Goal: Transaction & Acquisition: Purchase product/service

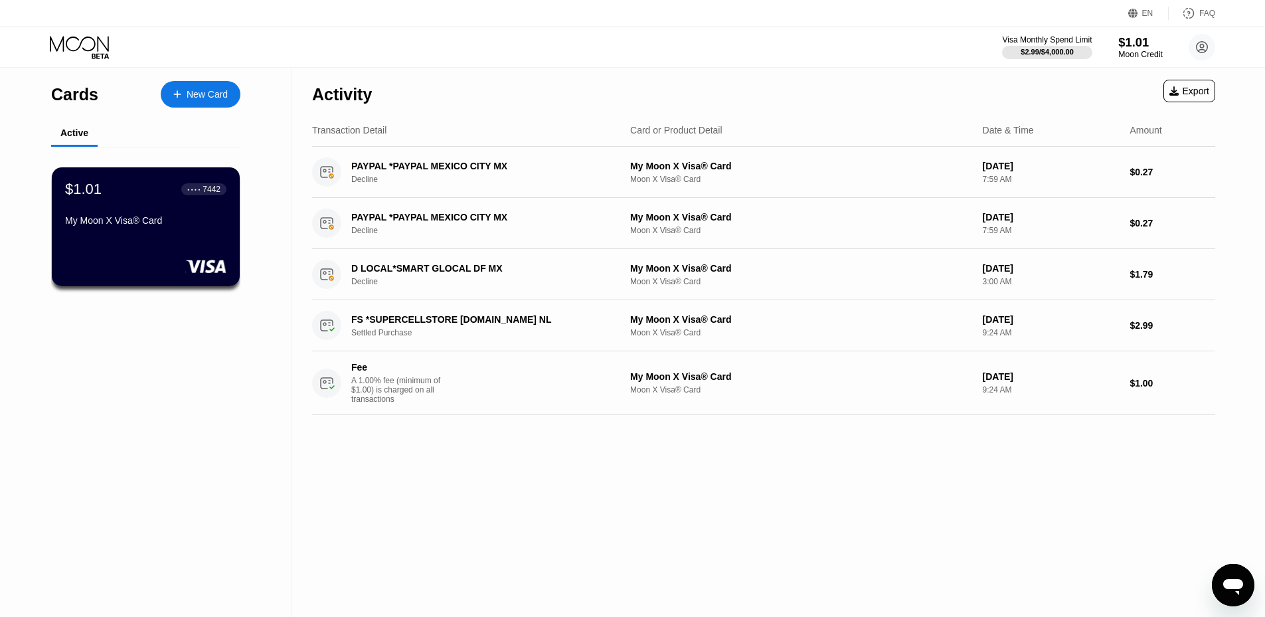
click at [1131, 43] on div "$1.01" at bounding box center [1141, 42] width 45 height 14
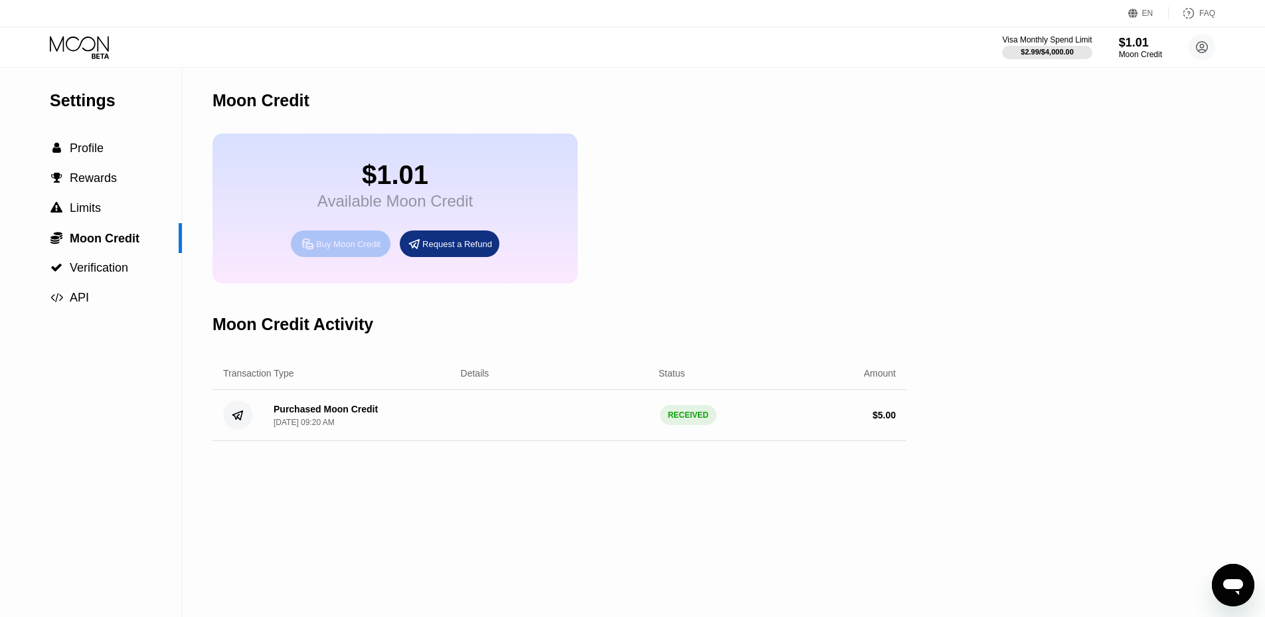
click at [335, 257] on div "Buy Moon Credit" at bounding box center [341, 243] width 100 height 27
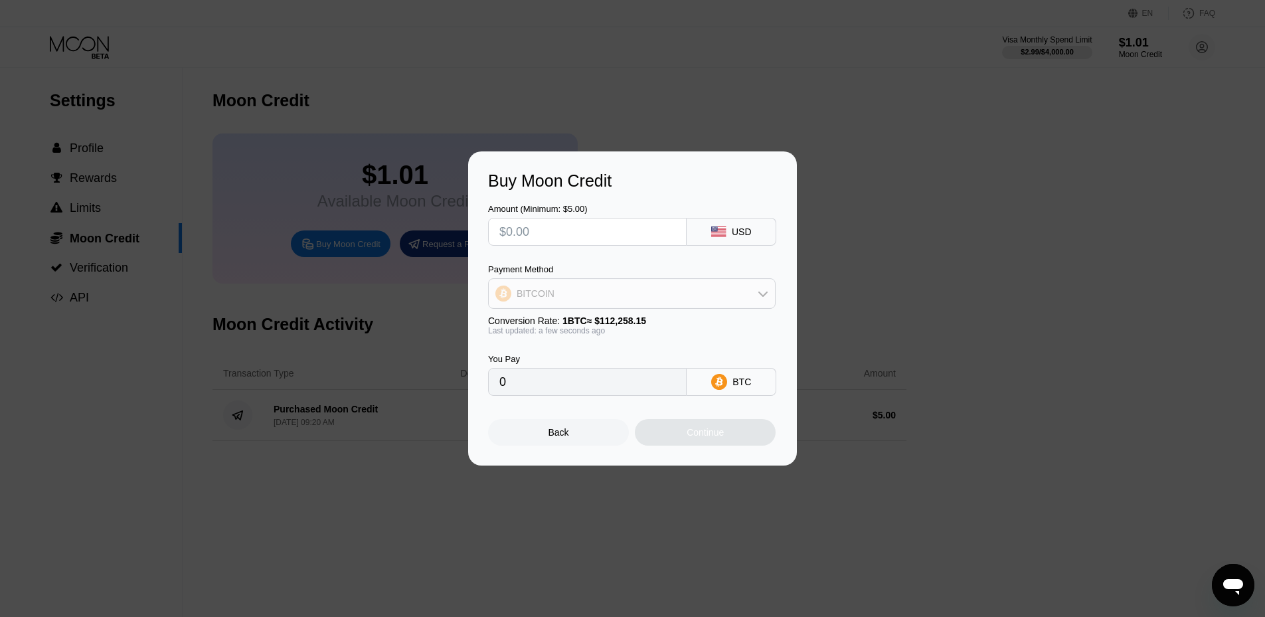
click at [683, 281] on div "BITCOIN" at bounding box center [632, 293] width 286 height 27
click at [570, 355] on span "USDT on TRON" at bounding box center [553, 359] width 67 height 11
type input "0.00"
click at [744, 385] on div "USDT TRC-20" at bounding box center [741, 381] width 56 height 21
click at [567, 234] on input "text" at bounding box center [587, 232] width 176 height 27
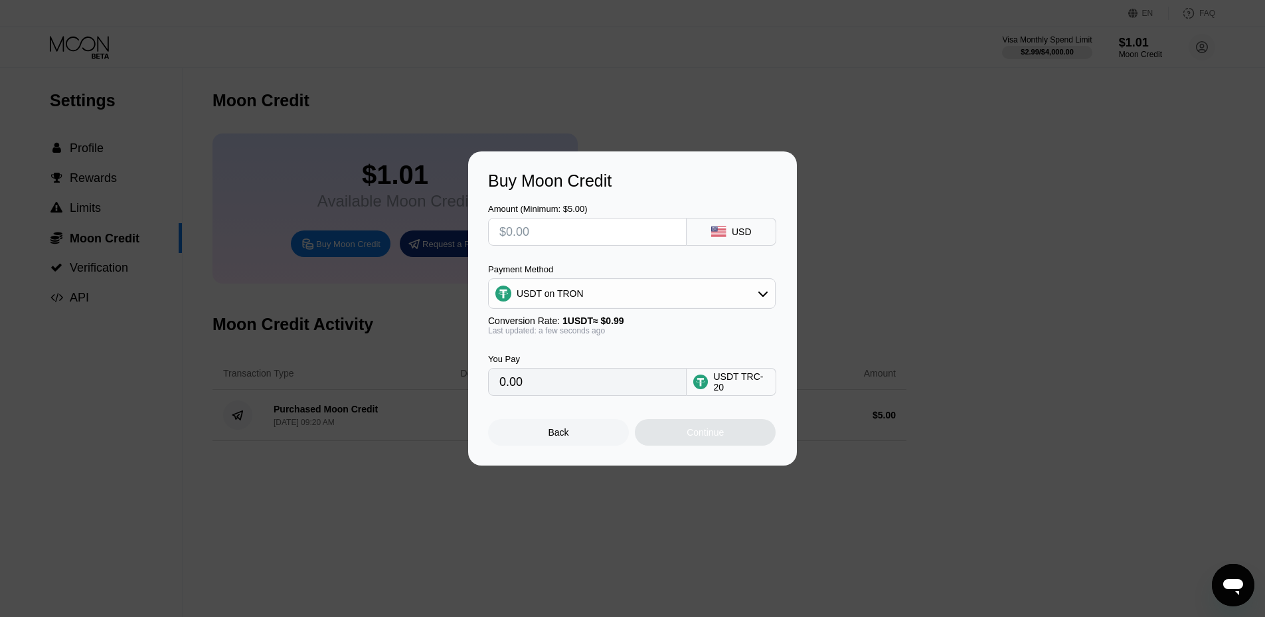
type input "$8"
type input "8.08"
type input "$8"
click at [737, 284] on div "USDT on TRON" at bounding box center [632, 293] width 286 height 27
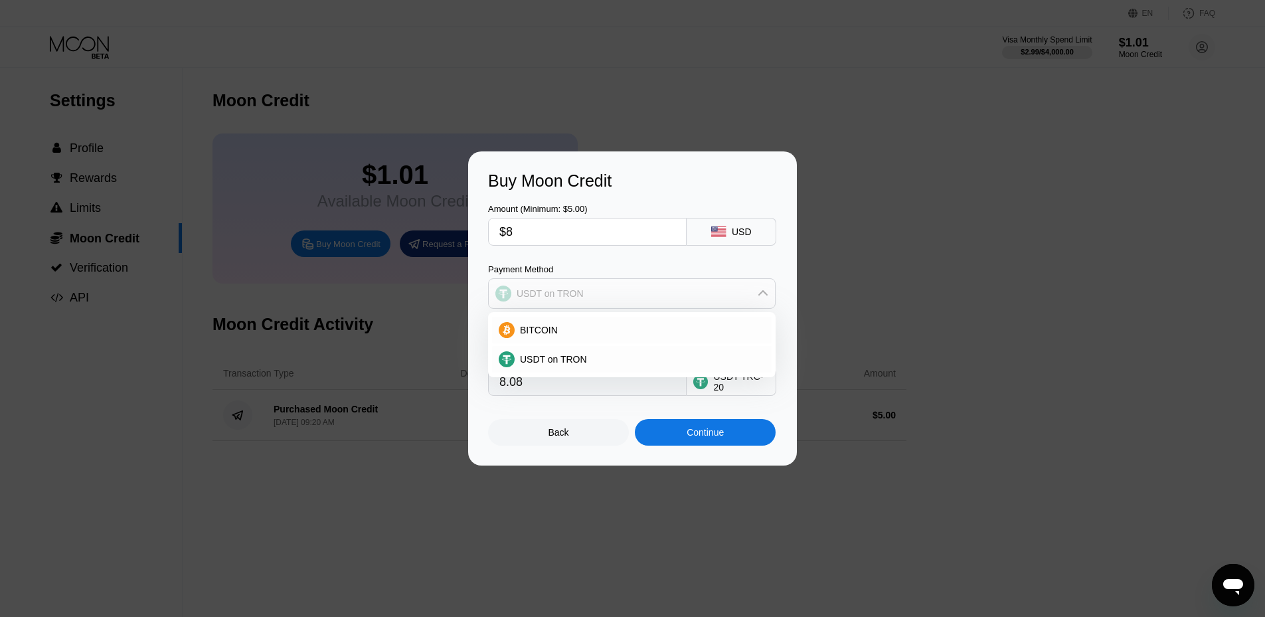
click at [737, 284] on div "USDT on TRON" at bounding box center [632, 293] width 286 height 27
click at [581, 430] on div "Back" at bounding box center [558, 432] width 141 height 27
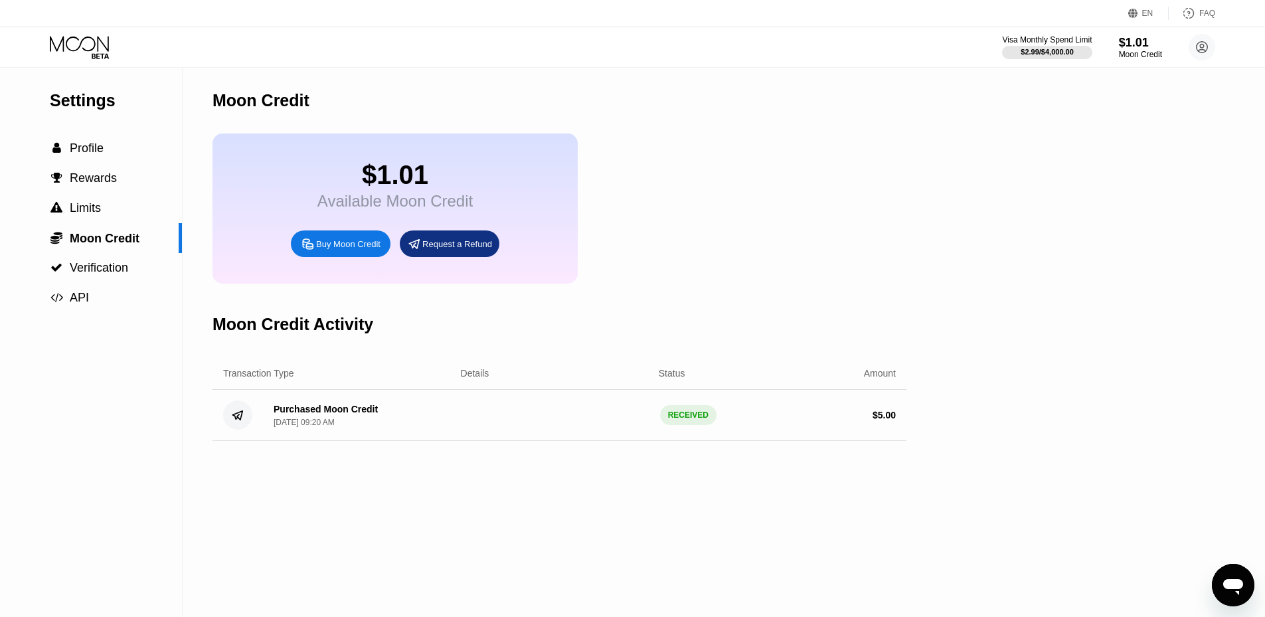
click at [327, 272] on div "$1.01 Available Moon Credit Buy Moon Credit Request a Refund" at bounding box center [395, 209] width 365 height 150
click at [329, 250] on div "Buy Moon Credit" at bounding box center [348, 243] width 64 height 11
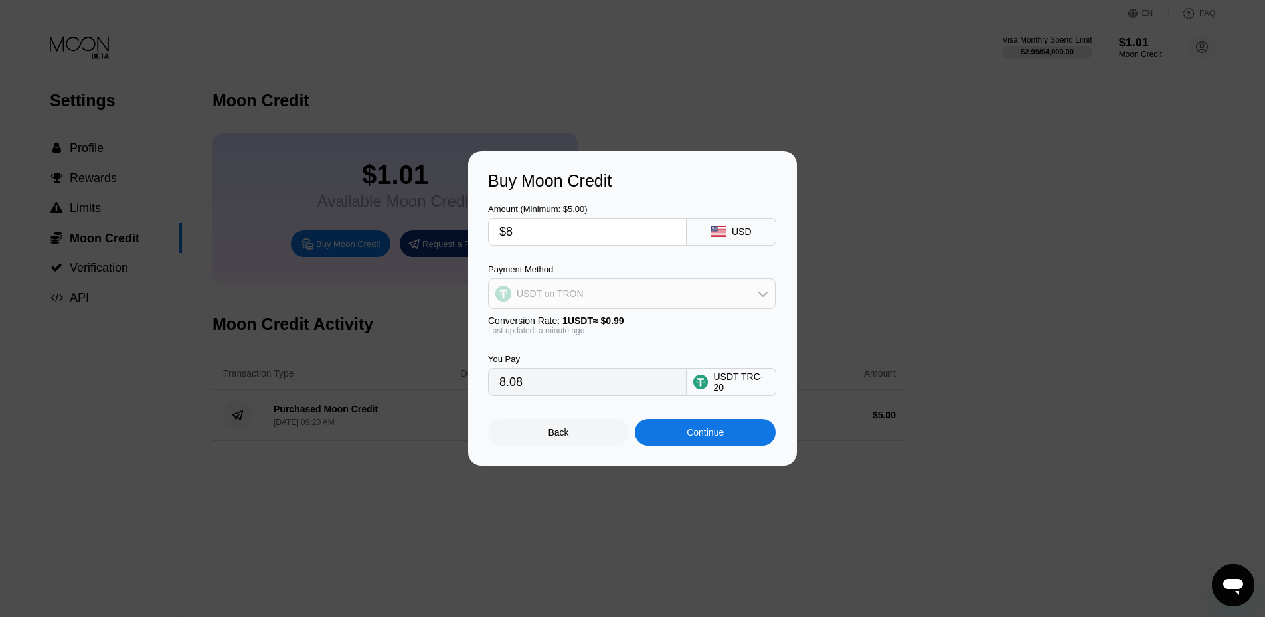
click at [666, 296] on div "USDT on TRON" at bounding box center [632, 293] width 286 height 27
click at [585, 331] on div "BITCOIN" at bounding box center [640, 330] width 250 height 11
type input "0.00007127"
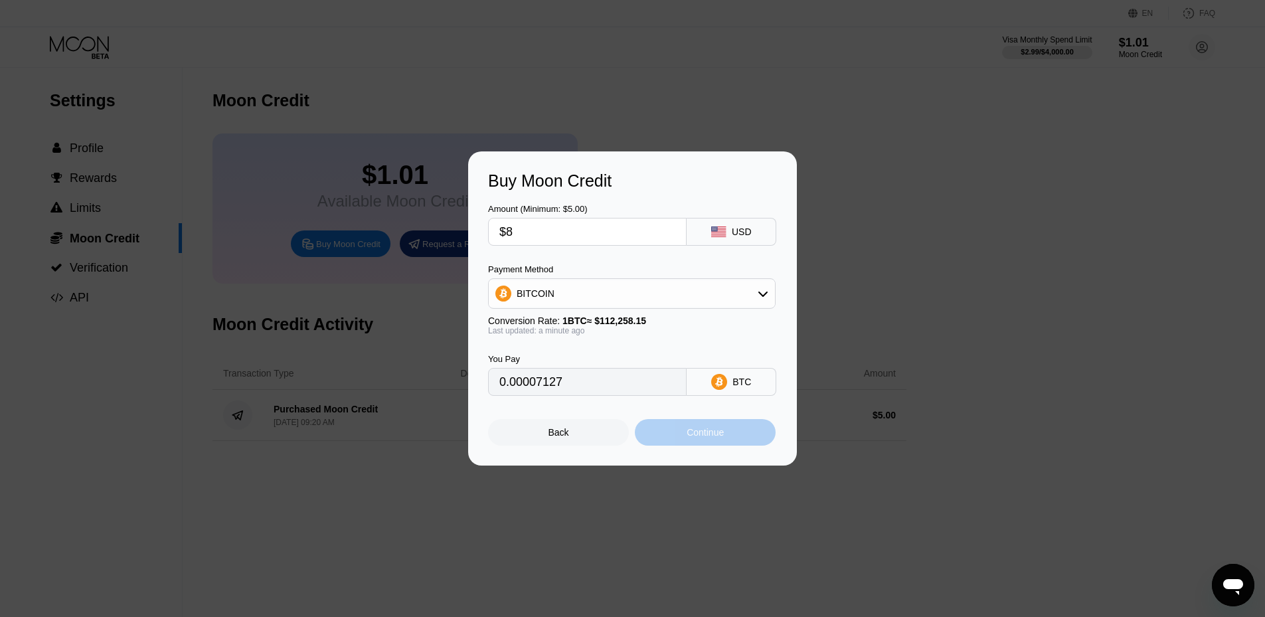
click at [743, 438] on div "Continue" at bounding box center [705, 432] width 141 height 27
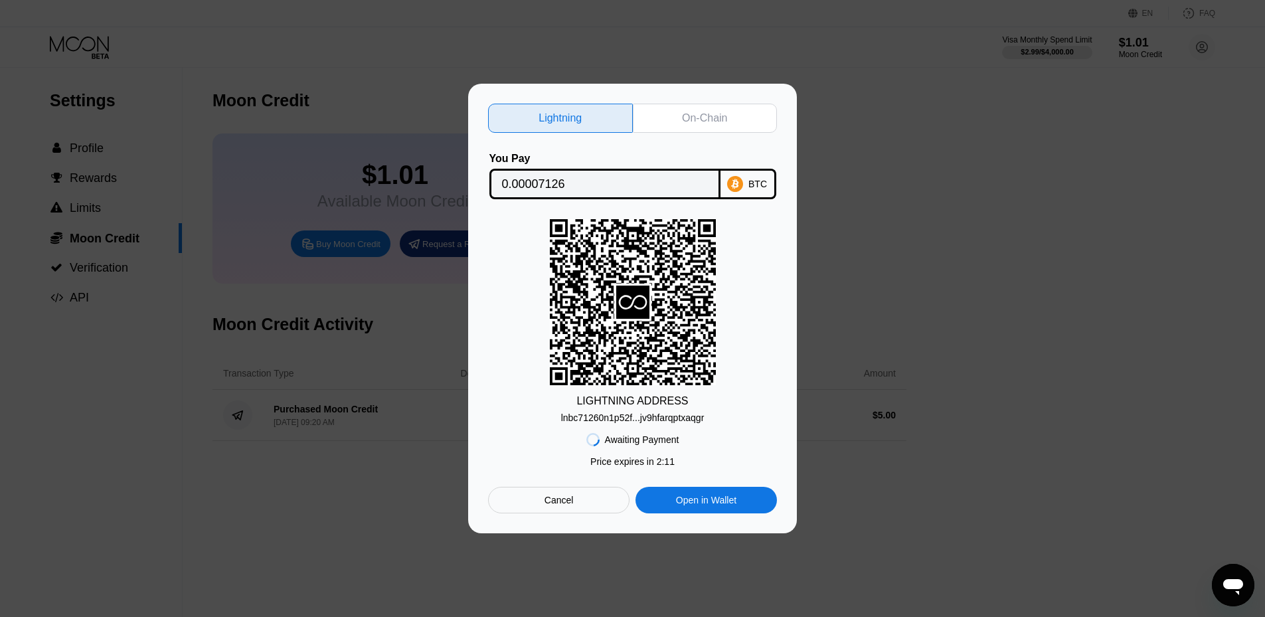
click at [687, 418] on div "lnbc71260n1p52f...jv9hfarqptxaqgr" at bounding box center [632, 417] width 143 height 11
click at [758, 288] on div "LIGHTNING ADDRESS lnbc71260n1p52f...jv9hfarqptxaqgr" at bounding box center [632, 321] width 289 height 204
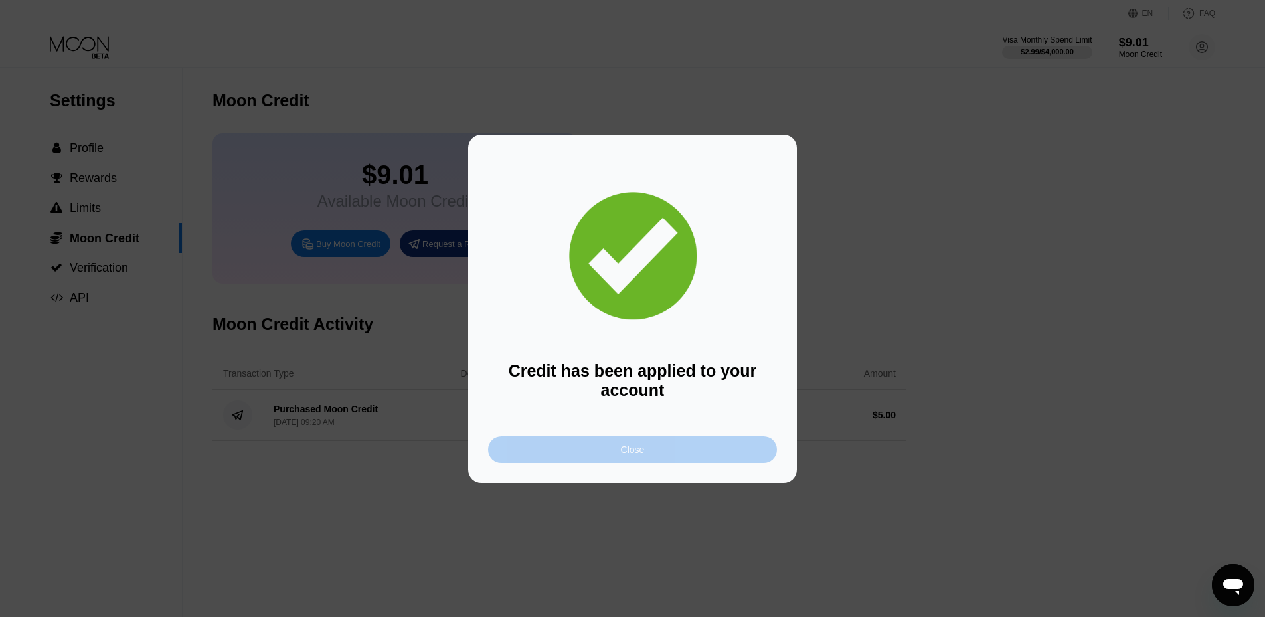
click at [670, 463] on div "Close" at bounding box center [632, 449] width 289 height 27
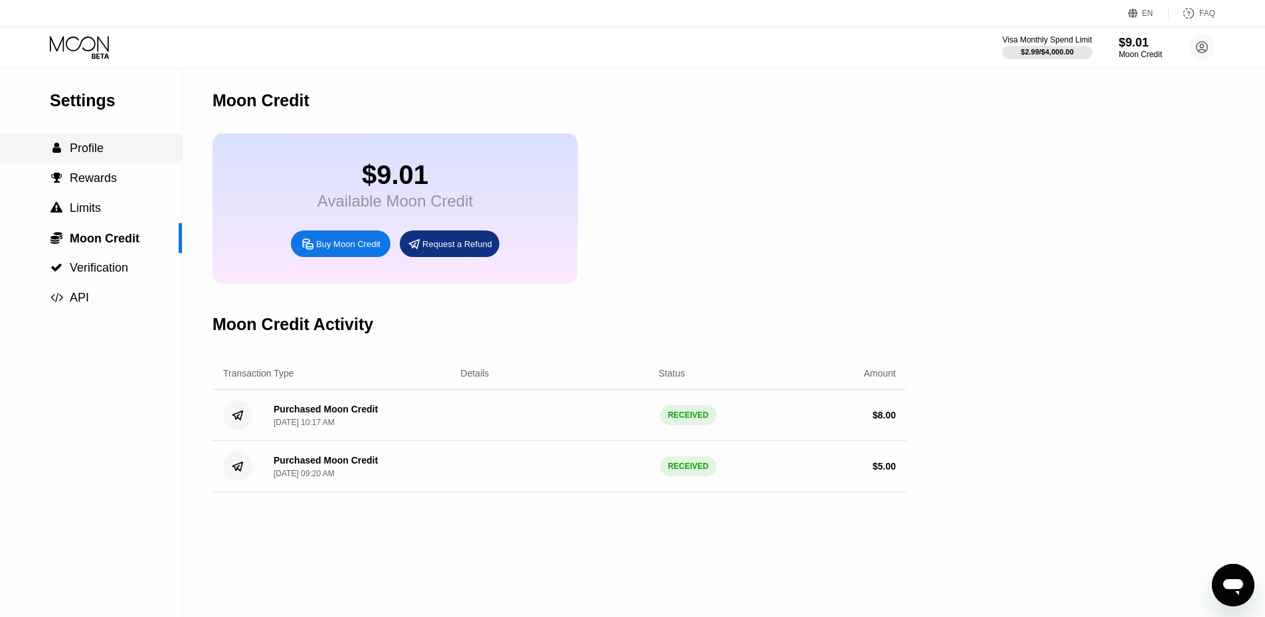
click at [73, 146] on span "Profile" at bounding box center [87, 147] width 34 height 13
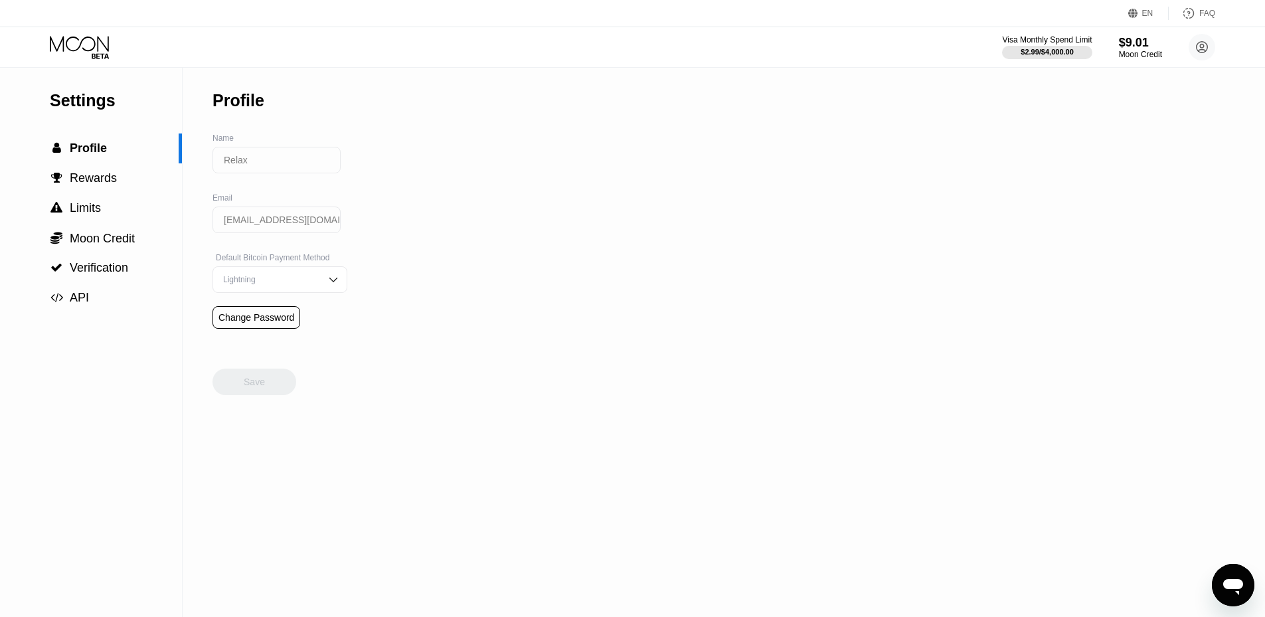
click at [92, 48] on icon at bounding box center [81, 47] width 62 height 23
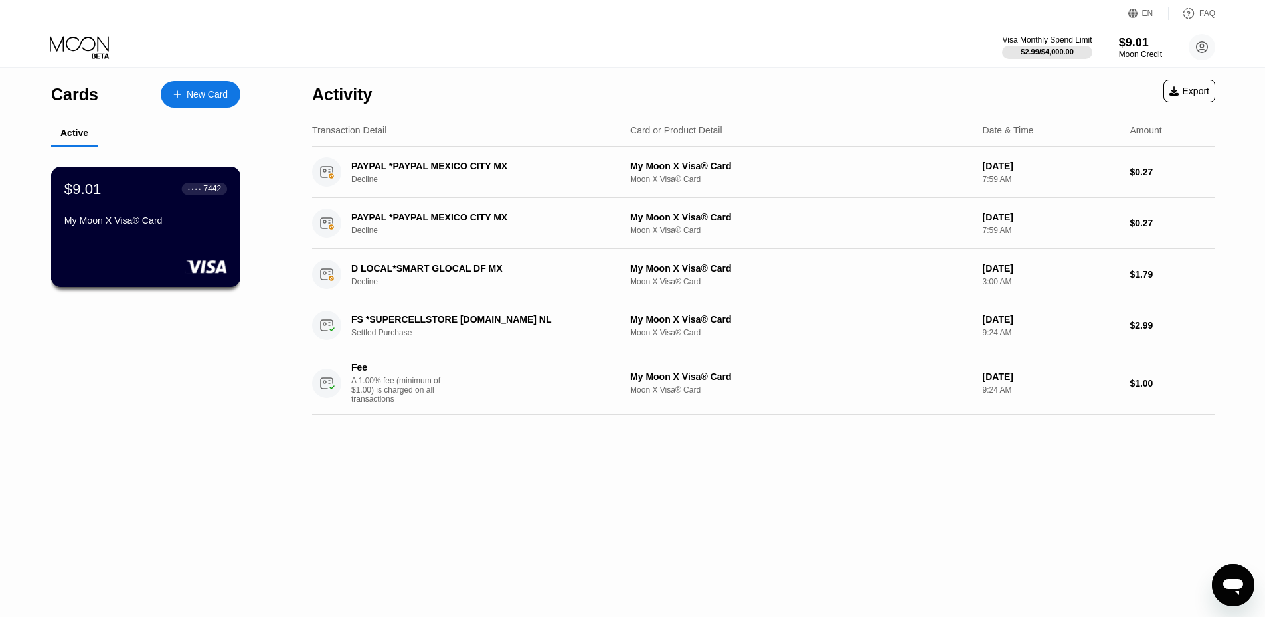
click at [100, 222] on div "My Moon X Visa® Card" at bounding box center [145, 220] width 163 height 11
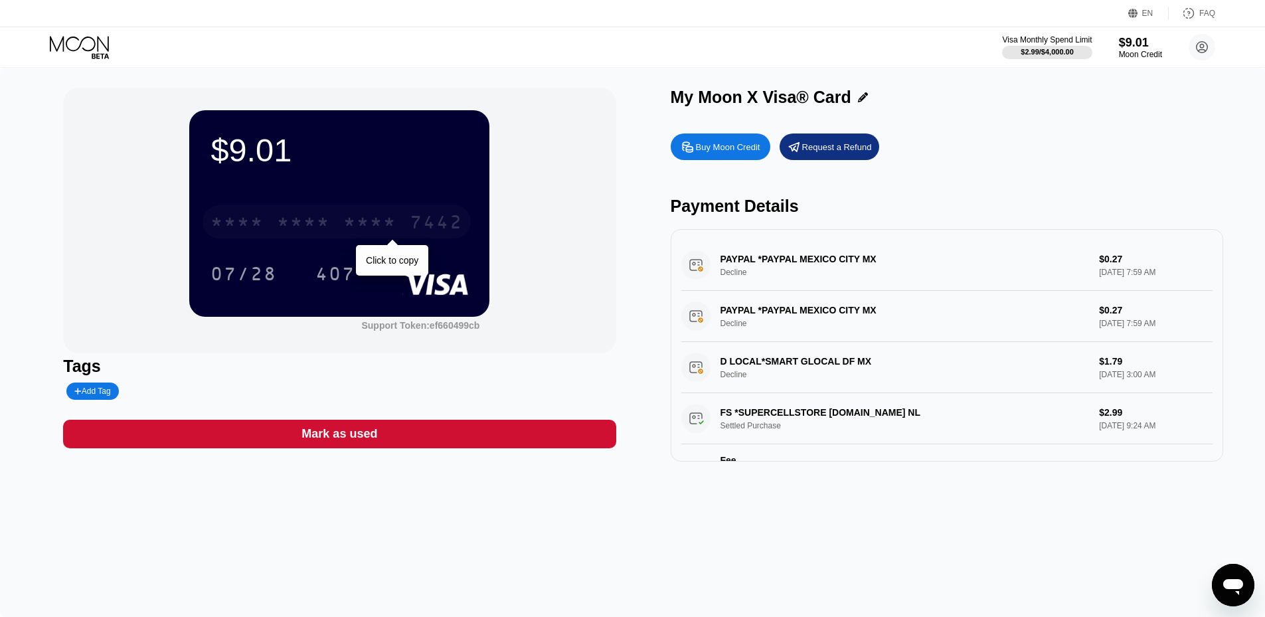
click at [407, 229] on div "* * * * * * * * * * * * 7442" at bounding box center [337, 221] width 268 height 33
click at [339, 232] on div "4513 6500 2381 7442" at bounding box center [337, 221] width 268 height 33
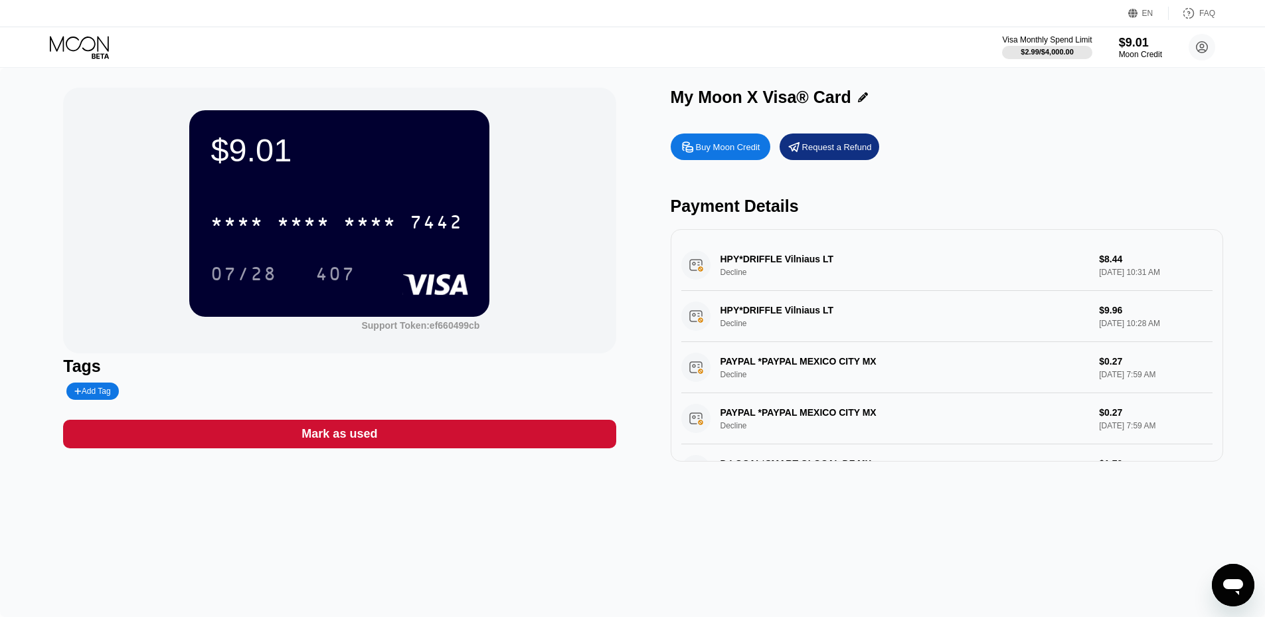
click at [782, 280] on div "HPY*DRIFFLE Vilniaus LT Decline $8.44 Aug 19, 2025 10:31 AM" at bounding box center [946, 265] width 531 height 51
click at [792, 266] on div "HPY*DRIFFLE Vilniaus LT Decline $8.44 Aug 19, 2025 10:31 AM" at bounding box center [946, 265] width 531 height 51
click at [1119, 260] on div "HPY*DRIFFLE Vilniaus LT Decline $8.44 Aug 19, 2025 10:31 AM" at bounding box center [946, 265] width 531 height 51
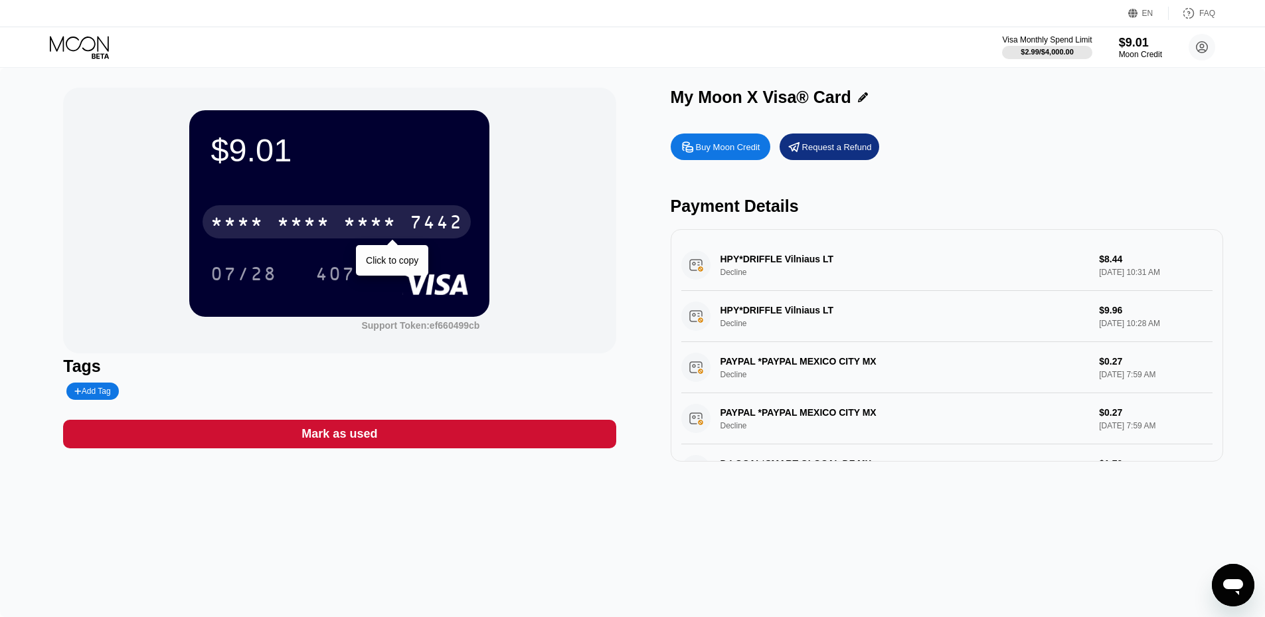
click at [293, 221] on div "* * * *" at bounding box center [303, 223] width 53 height 21
click at [331, 215] on div "[CREDIT_CARD_NUMBER]" at bounding box center [337, 221] width 268 height 33
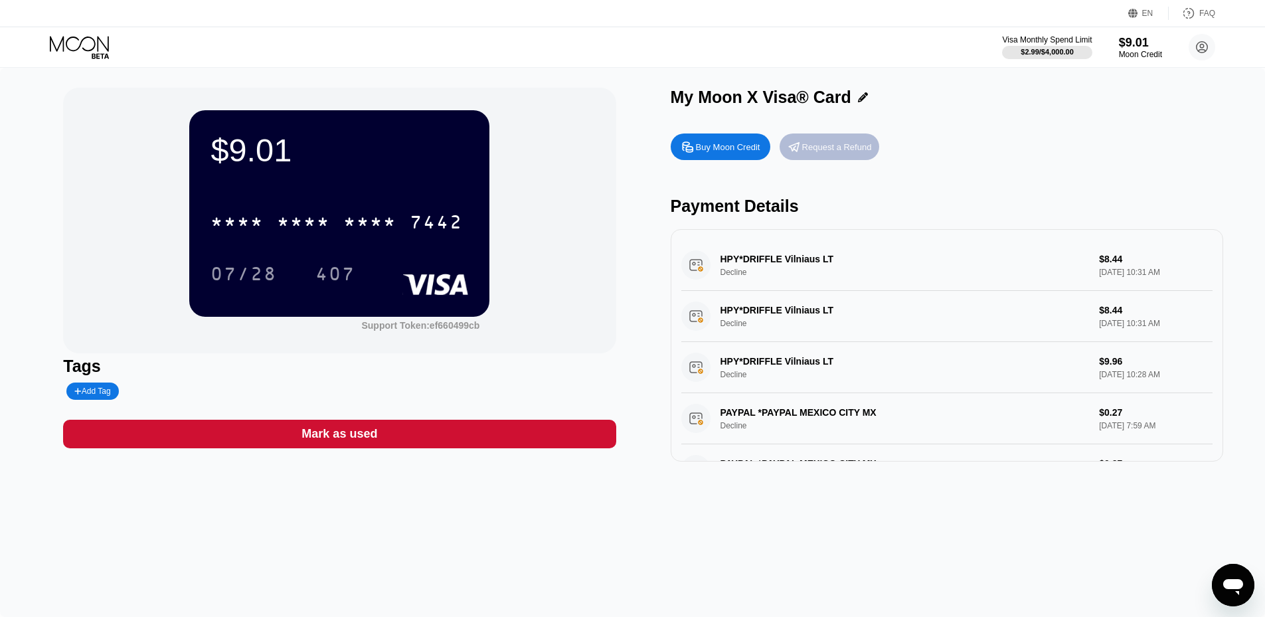
click at [851, 150] on div "Request a Refund" at bounding box center [837, 146] width 70 height 11
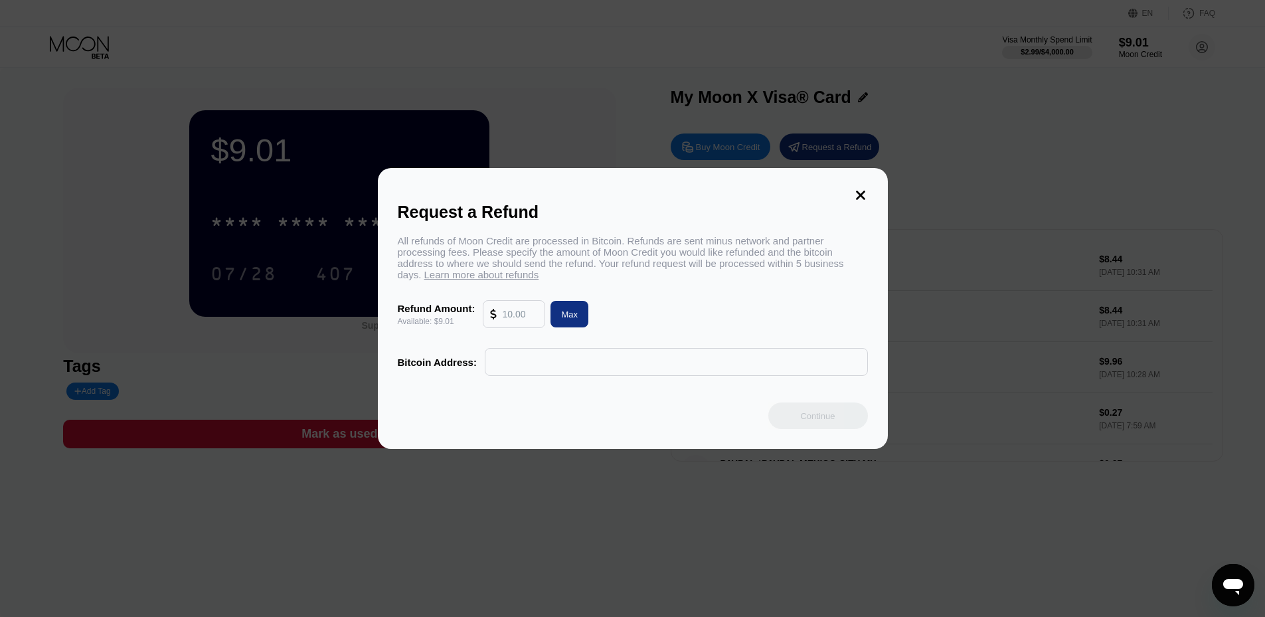
click at [521, 318] on input "text" at bounding box center [520, 314] width 36 height 27
click at [152, 104] on div at bounding box center [637, 308] width 1275 height 617
click at [854, 189] on icon at bounding box center [861, 195] width 15 height 15
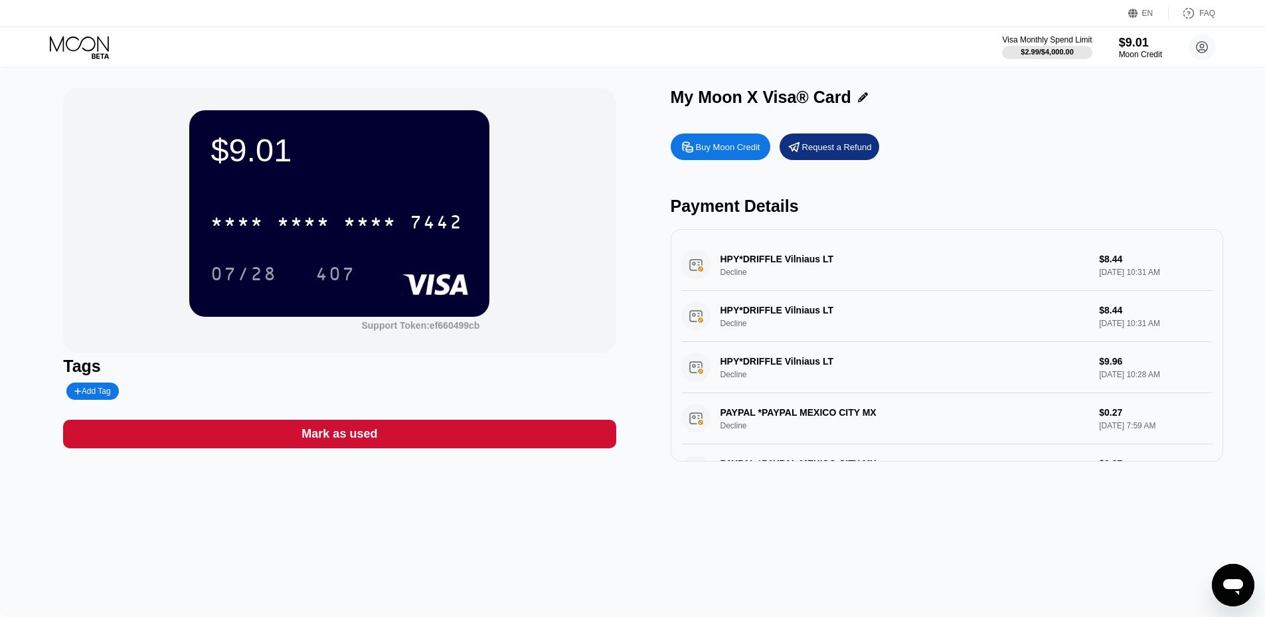
click at [68, 43] on icon at bounding box center [81, 47] width 62 height 23
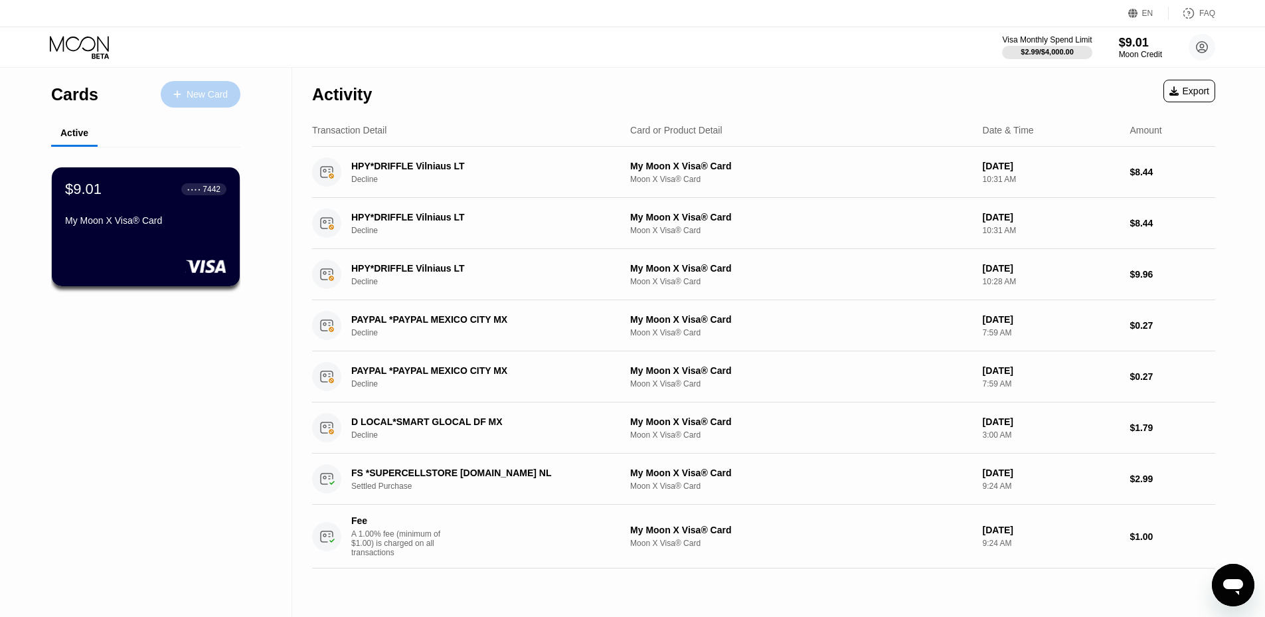
click at [210, 84] on div "New Card" at bounding box center [201, 94] width 80 height 27
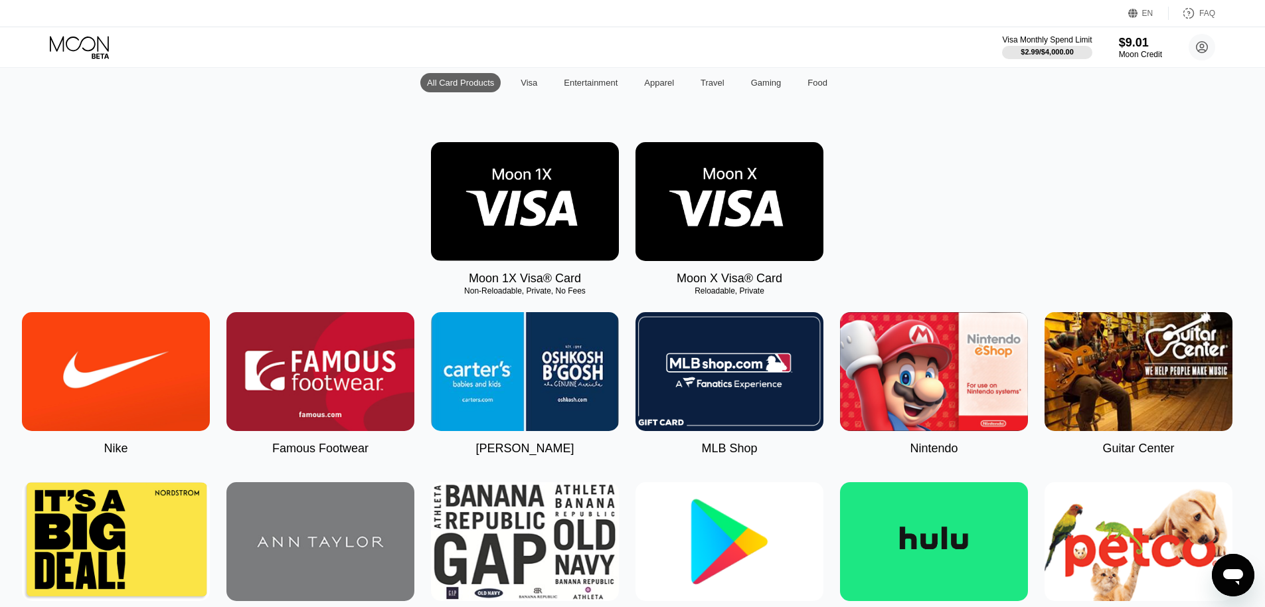
scroll to position [105, 5]
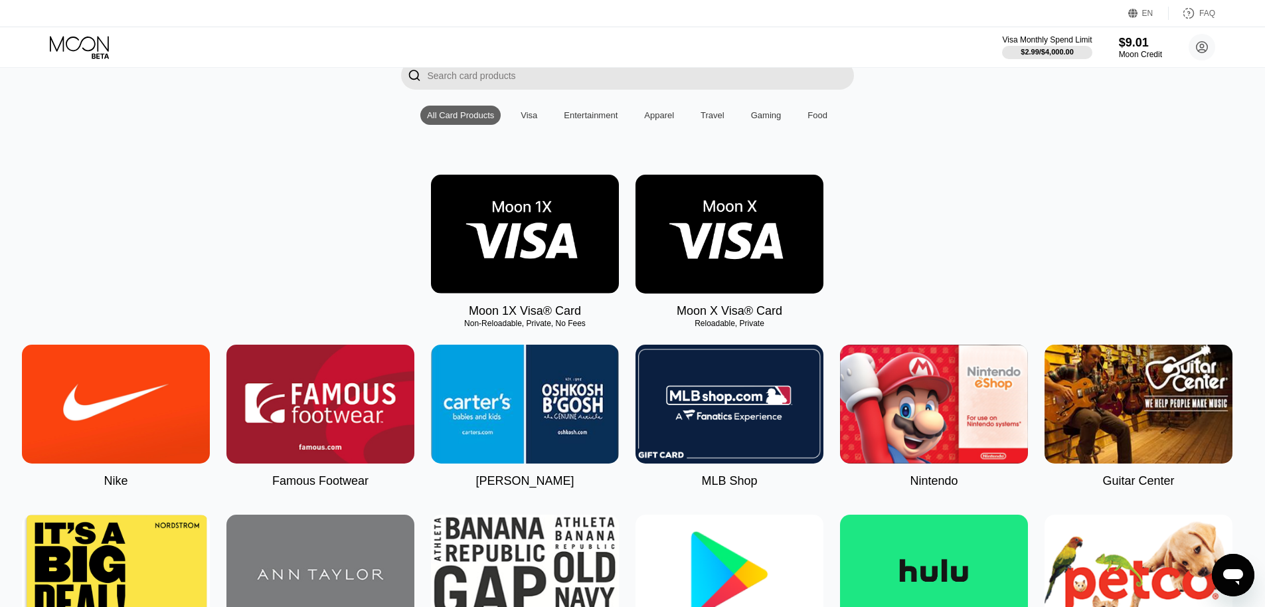
click at [719, 70] on input "Search card products" at bounding box center [641, 75] width 426 height 29
click at [525, 120] on div "Visa" at bounding box center [529, 115] width 17 height 10
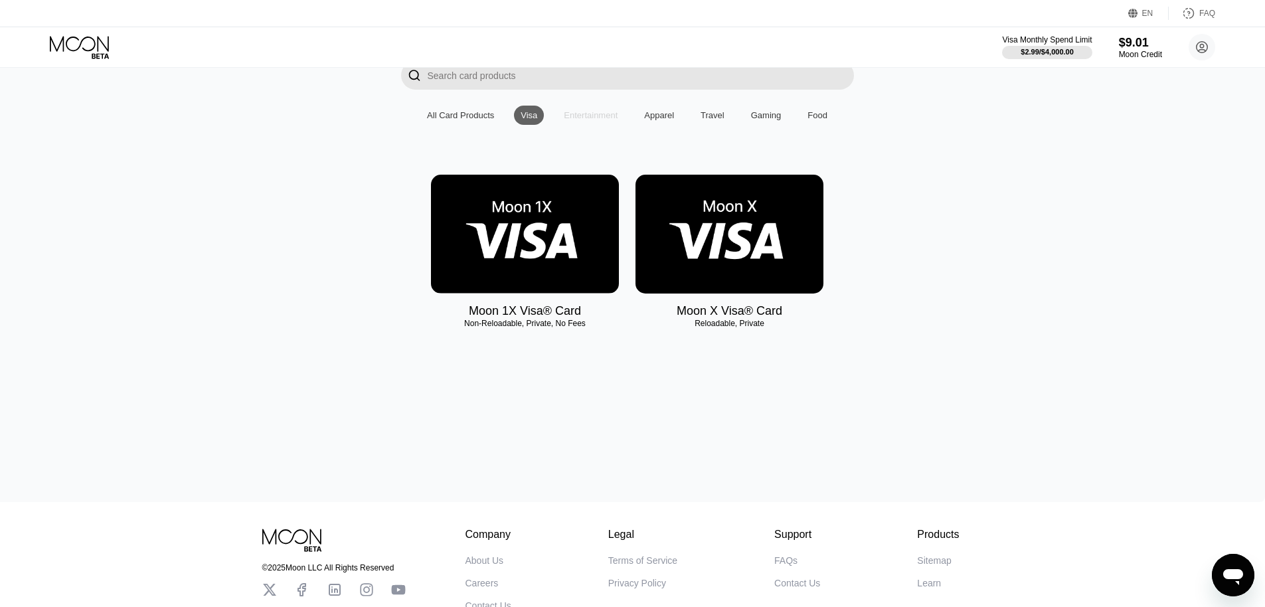
click at [592, 120] on div "Entertainment" at bounding box center [591, 115] width 54 height 10
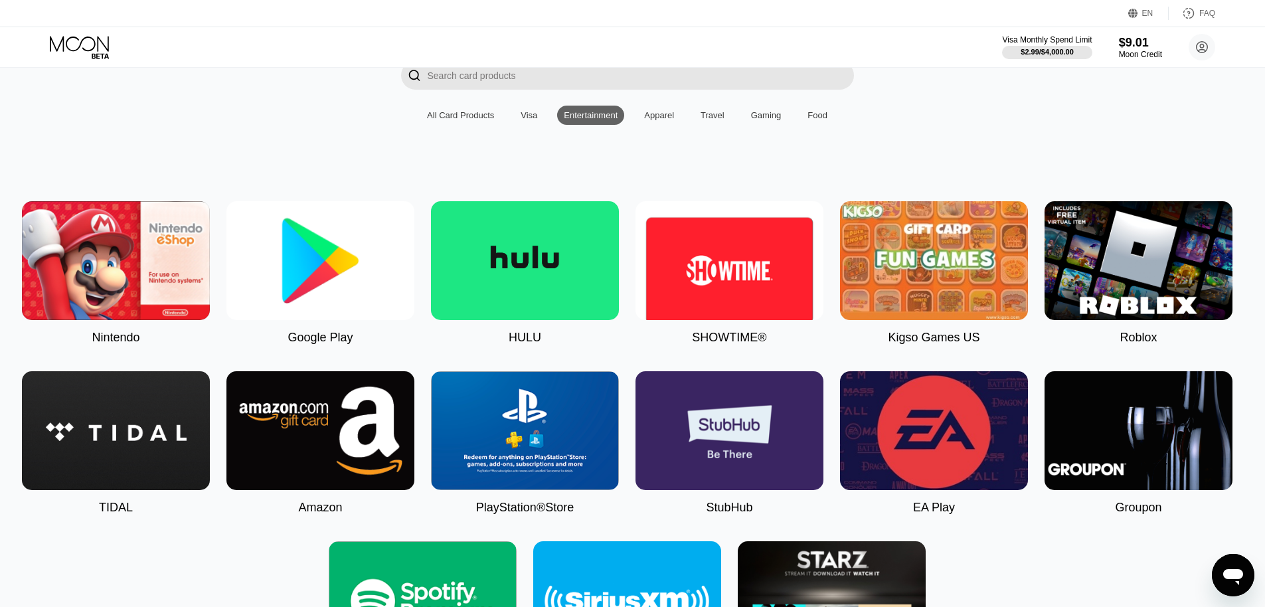
click at [813, 120] on div "Food" at bounding box center [818, 115] width 20 height 10
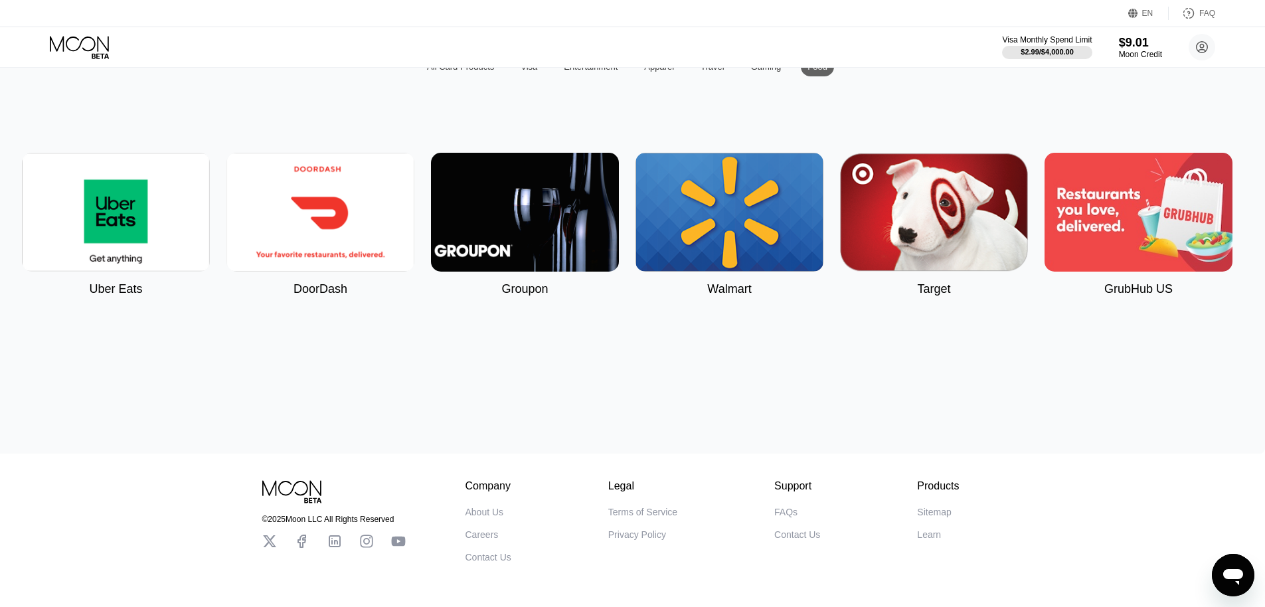
scroll to position [115, 5]
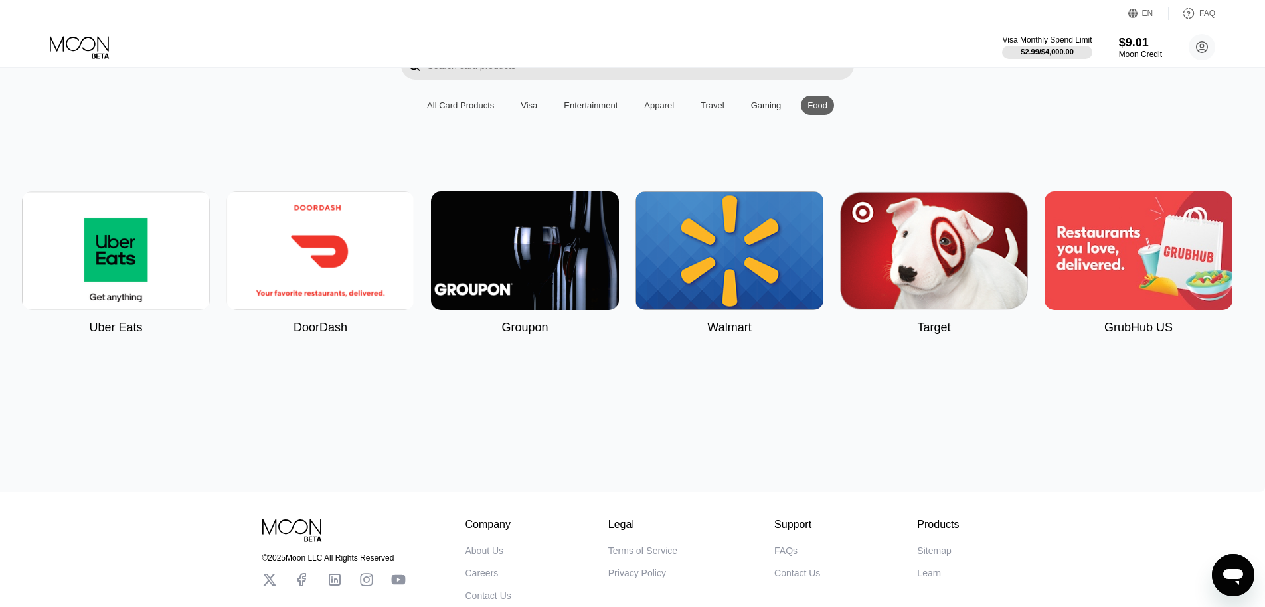
click at [947, 226] on img at bounding box center [934, 250] width 188 height 119
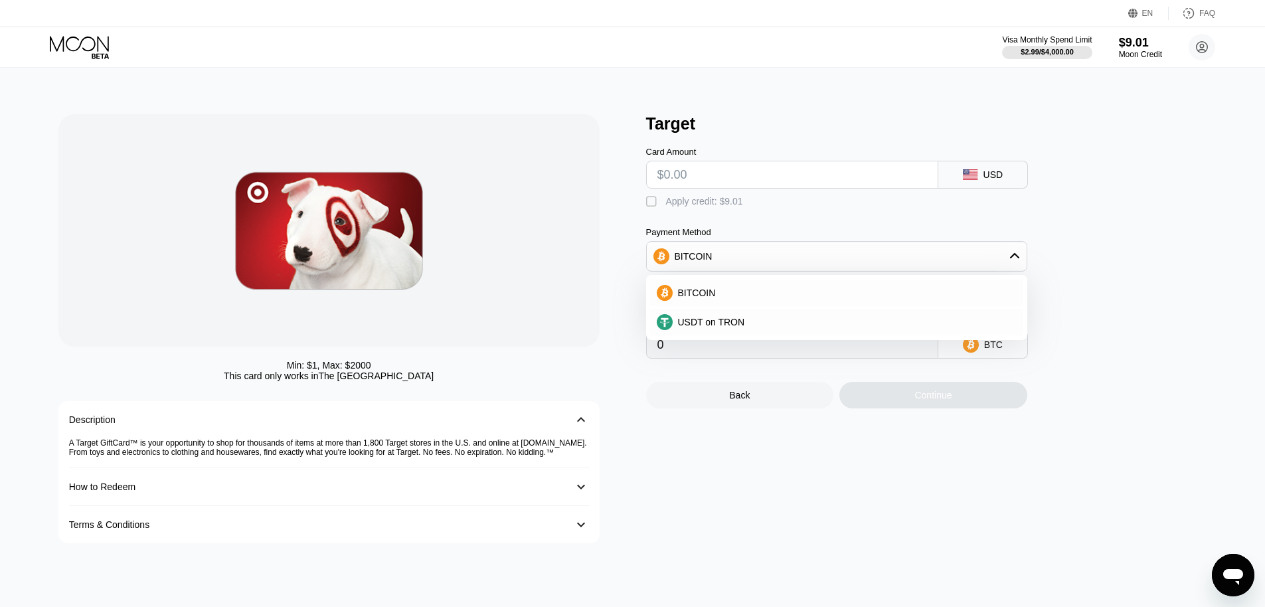
click at [719, 258] on div "BITCOIN" at bounding box center [837, 256] width 380 height 27
click at [653, 206] on div "" at bounding box center [652, 201] width 13 height 13
click at [653, 206] on div "" at bounding box center [652, 201] width 13 height 13
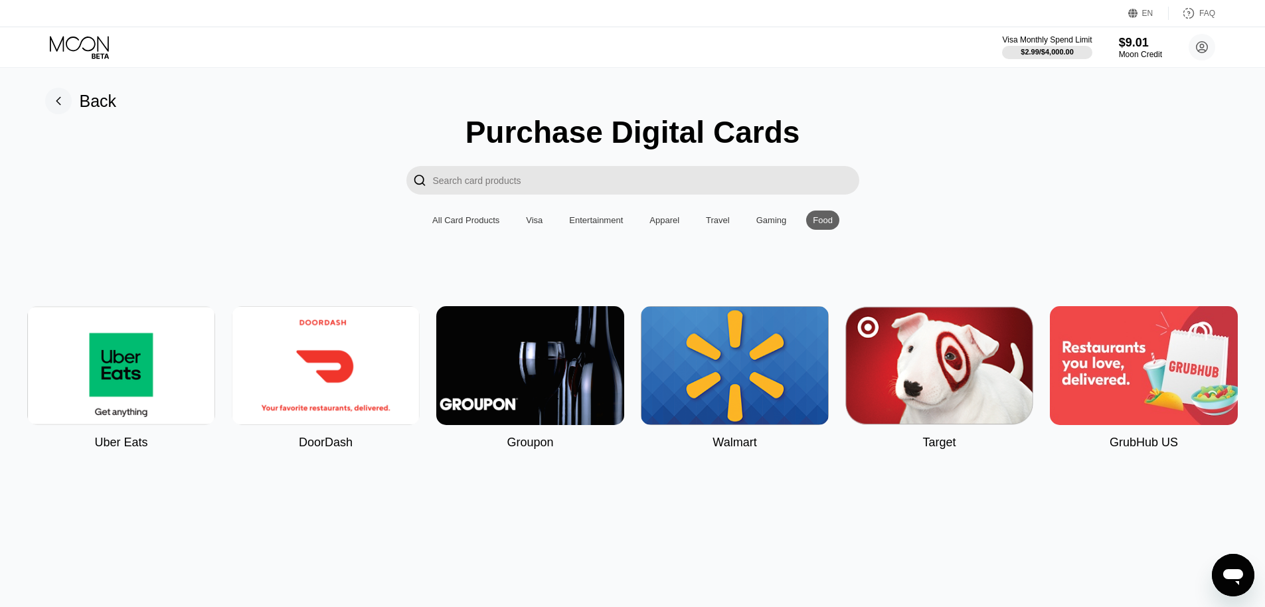
click at [84, 37] on icon at bounding box center [81, 47] width 62 height 23
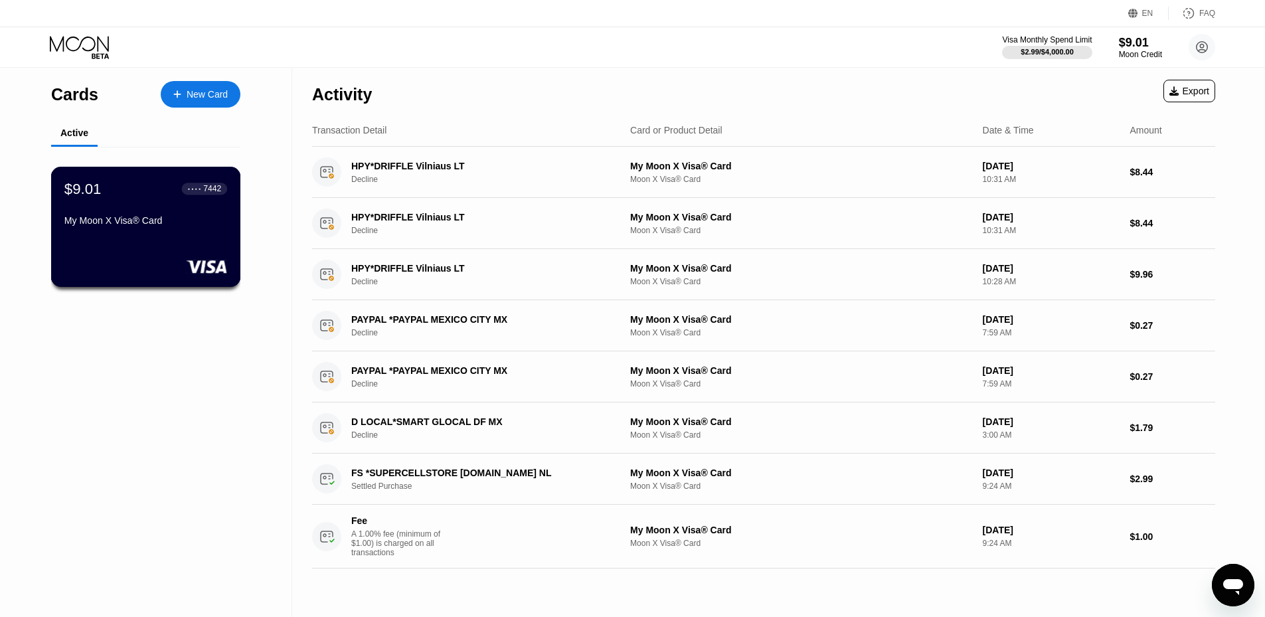
click at [151, 197] on div "$9.01 ● ● ● ● 7442" at bounding box center [145, 188] width 163 height 17
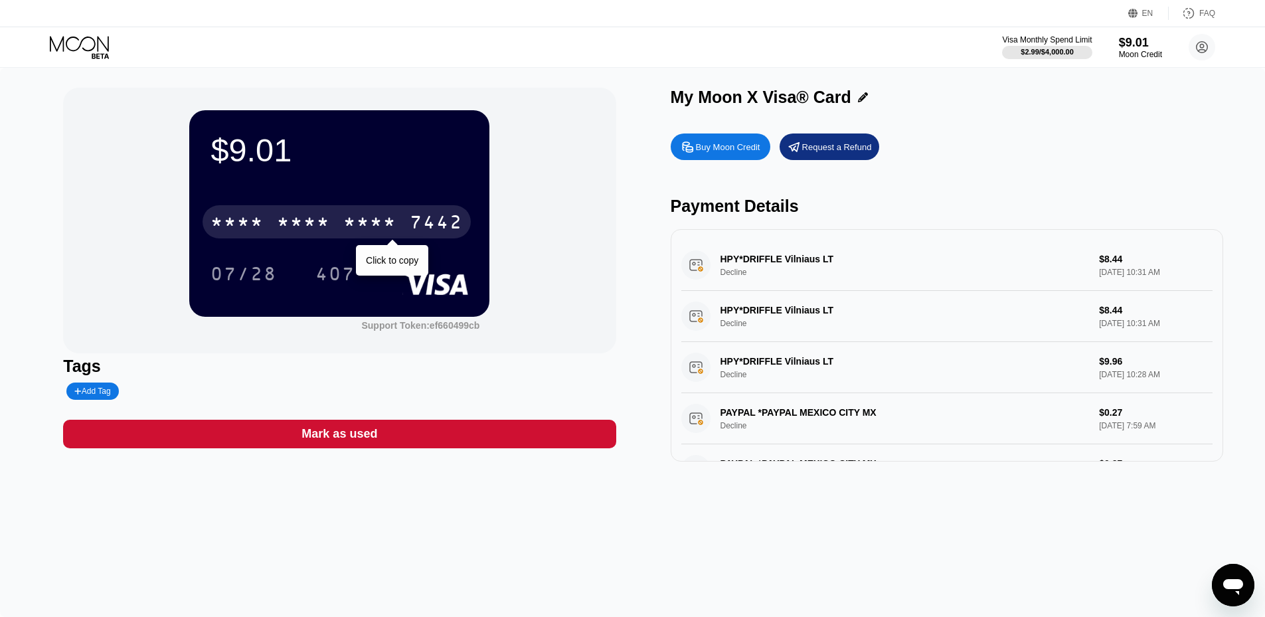
click at [395, 225] on div "* * * *" at bounding box center [369, 223] width 53 height 21
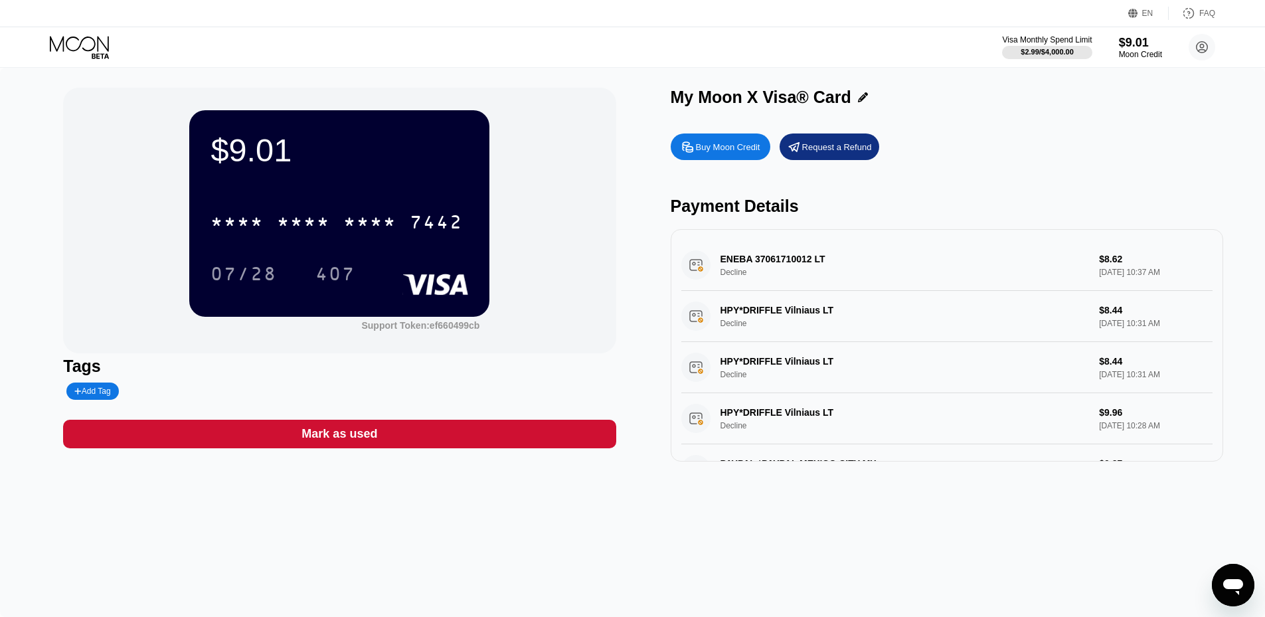
click at [812, 244] on div "ENEBA 37061710012 LT Decline $8.62 [DATE] 10:37 AM HPY*DRIFFLE Vilniaus LT Decl…" at bounding box center [947, 345] width 553 height 232
click at [795, 258] on div "ENEBA 37061710012 LT Decline $8.62 [DATE] 10:37 AM" at bounding box center [946, 265] width 531 height 51
click at [1102, 269] on div "ENEBA 37061710012 LT Decline $8.62 [DATE] 10:37 AM" at bounding box center [946, 265] width 531 height 51
click at [734, 260] on div "ENEBA 37061710012 LT Decline $8.62 Aug 19, 2025 10:37 AM" at bounding box center [946, 265] width 531 height 51
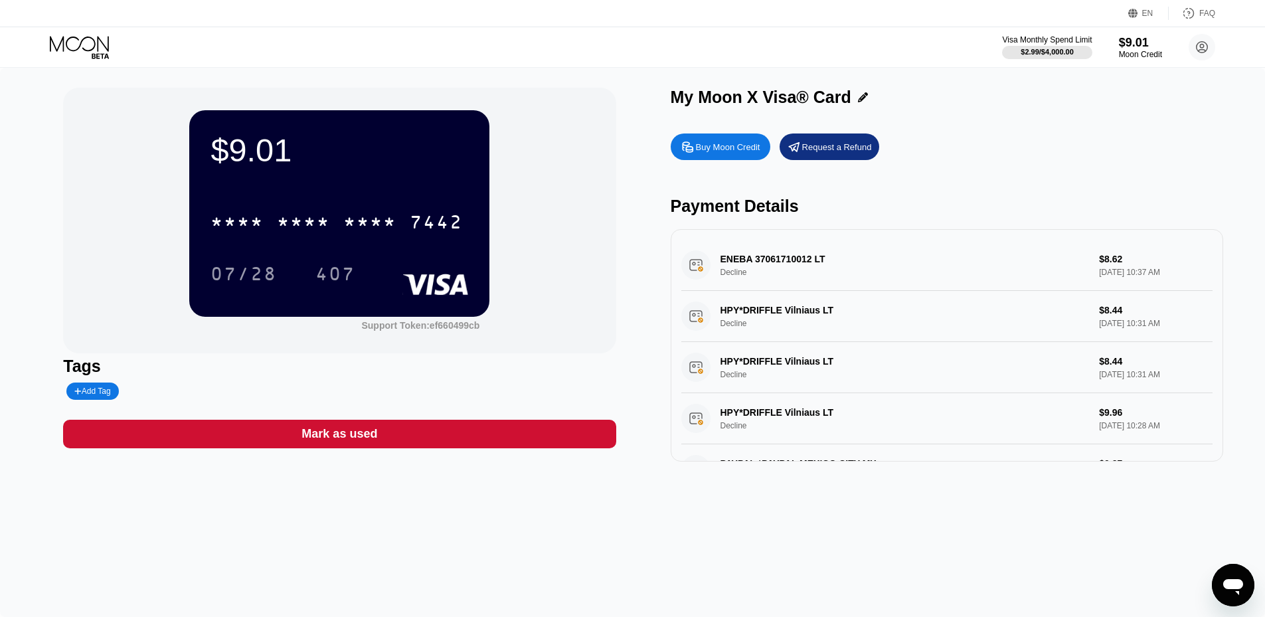
click at [734, 260] on div "ENEBA 37061710012 LT Decline $8.62 Aug 19, 2025 10:37 AM" at bounding box center [946, 265] width 531 height 51
click at [244, 145] on div "$9.01" at bounding box center [340, 150] width 258 height 37
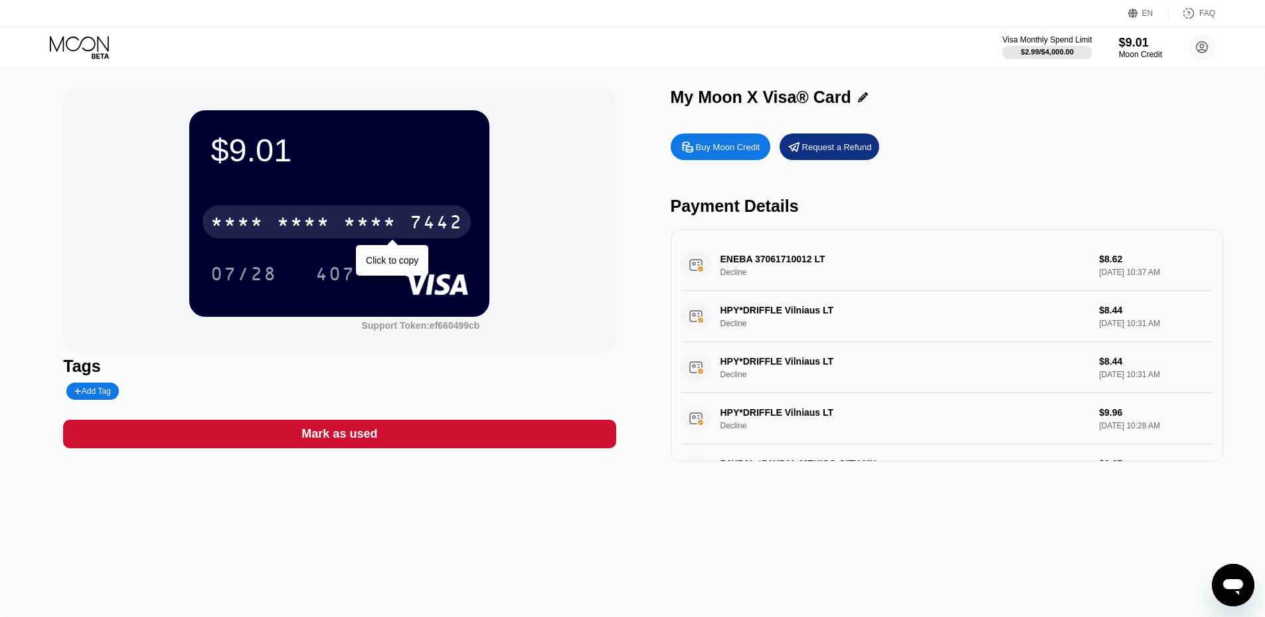
click at [329, 225] on div "* * * *" at bounding box center [303, 223] width 53 height 21
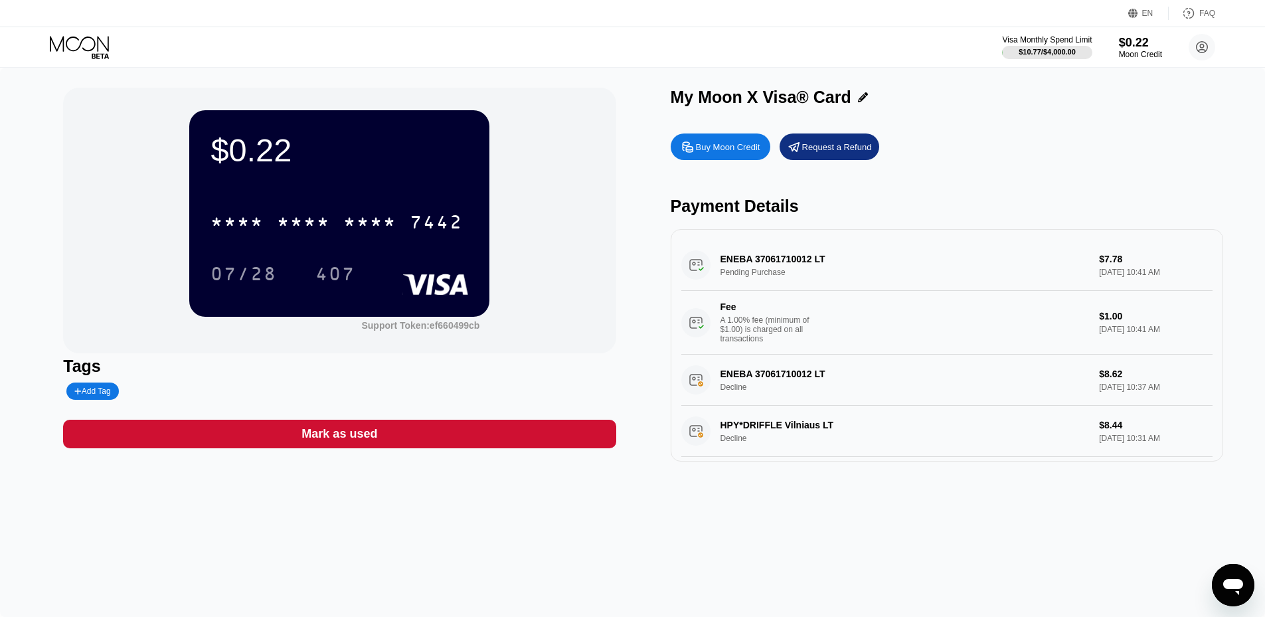
click at [786, 263] on div "ENEBA 37061710012 LT Pending Purchase $7.78 [DATE] 10:41 AM Fee A 1.00% fee (mi…" at bounding box center [946, 297] width 531 height 115
click at [1103, 263] on div "ENEBA 37061710012 LT Pending Purchase $7.78 Aug 19, 2025 10:41 AM Fee A 1.00% f…" at bounding box center [946, 297] width 531 height 115
click at [703, 267] on div "ENEBA 37061710012 LT Pending Purchase $7.78 Aug 19, 2025 10:41 AM Fee A 1.00% f…" at bounding box center [946, 297] width 531 height 115
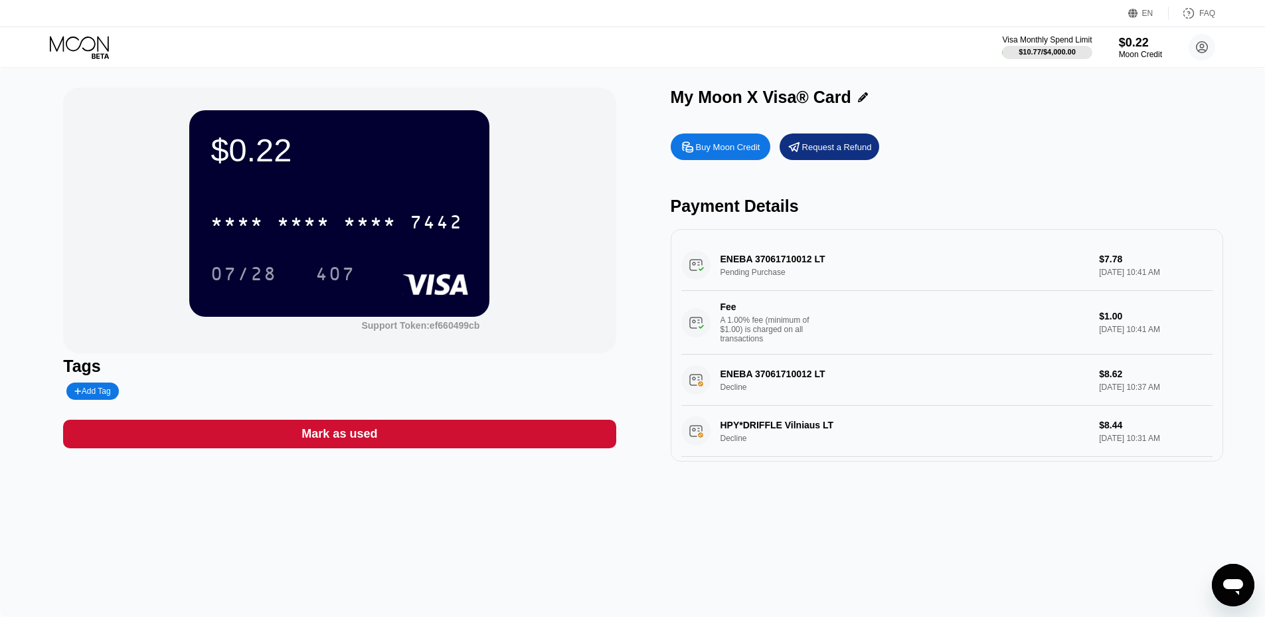
click at [74, 36] on icon at bounding box center [81, 47] width 62 height 23
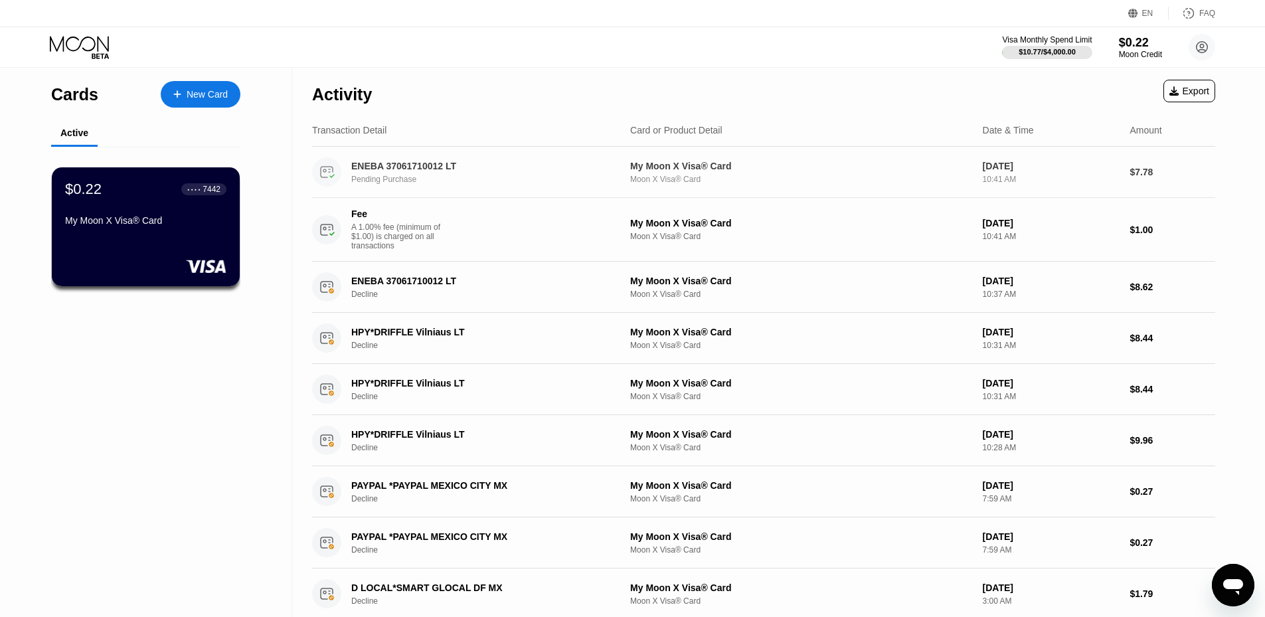
click at [988, 178] on div "10:41 AM" at bounding box center [1051, 179] width 137 height 9
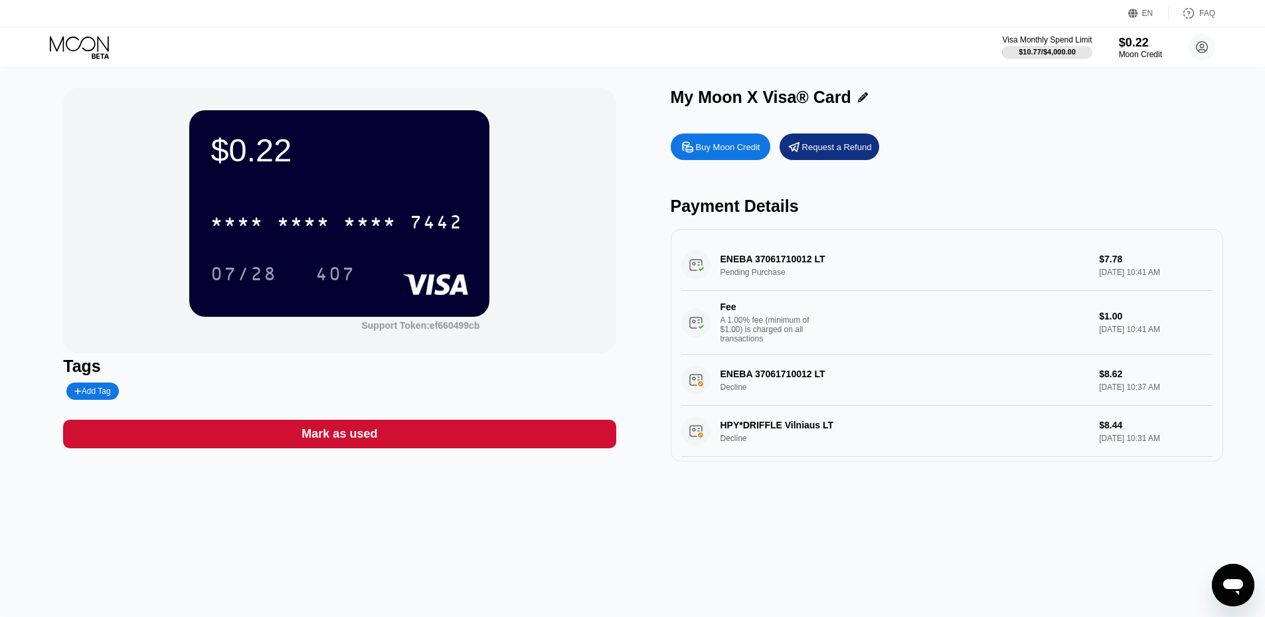
click at [757, 272] on div "ENEBA 37061710012 LT Pending Purchase $7.78 Aug 19, 2025 10:41 AM Fee A 1.00% f…" at bounding box center [946, 297] width 531 height 115
click at [749, 280] on div "ENEBA 37061710012 LT Pending Purchase $7.78 Aug 19, 2025 10:41 AM Fee A 1.00% f…" at bounding box center [946, 297] width 531 height 115
click at [701, 270] on div "ENEBA 37061710012 LT Pending Purchase $7.78 Aug 19, 2025 10:41 AM Fee A 1.00% f…" at bounding box center [946, 297] width 531 height 115
drag, startPoint x: 701, startPoint y: 270, endPoint x: 613, endPoint y: 227, distance: 98.0
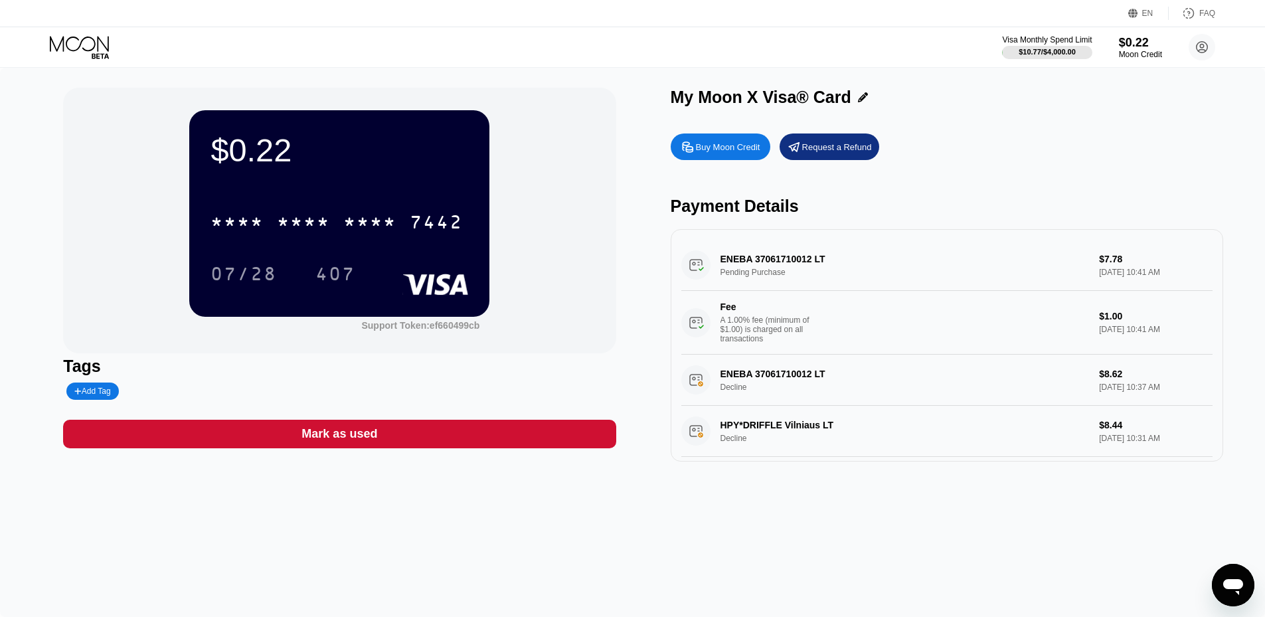
click at [665, 250] on div "$0.22 * * * * * * * * * * * * 7442 07/28 407 Support Token: ef660499cb Tags Add…" at bounding box center [632, 275] width 1139 height 374
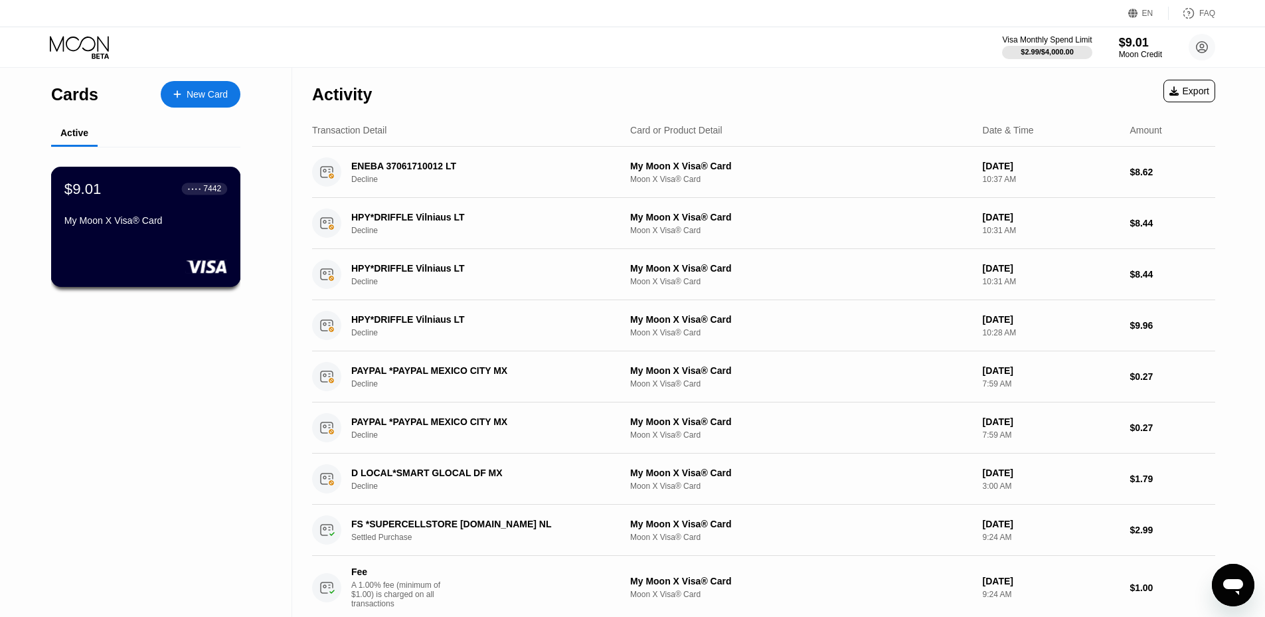
click at [158, 204] on div "$9.01 ● ● ● ● 7442 My Moon X Visa® Card" at bounding box center [145, 205] width 163 height 51
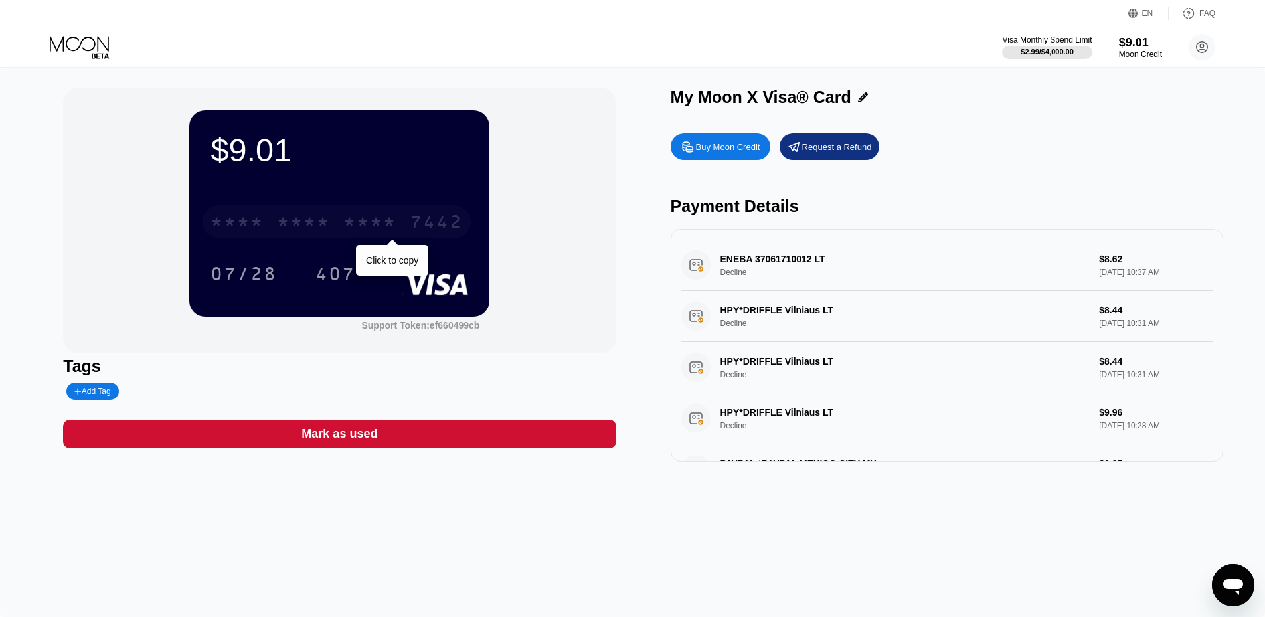
click at [348, 228] on div "* * * *" at bounding box center [369, 223] width 53 height 21
click at [386, 211] on div "* * * * * * * * * * * * 7442" at bounding box center [337, 221] width 268 height 33
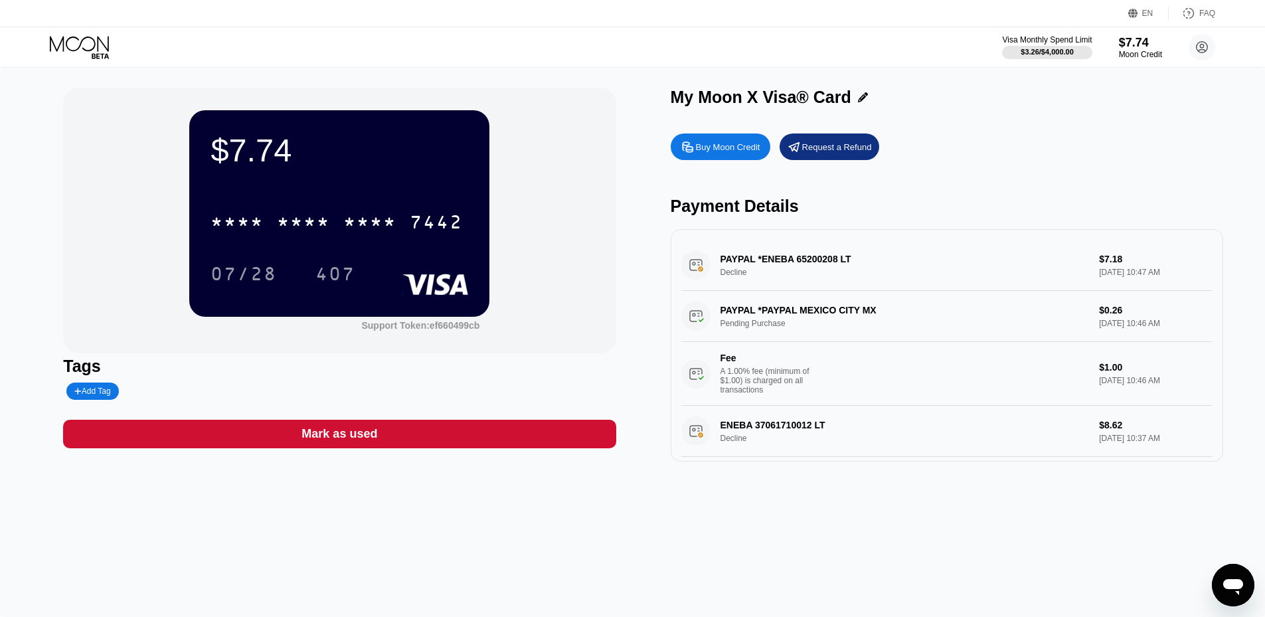
click at [808, 314] on div "PAYPAL *PAYPAL MEXICO CITY MX Pending Purchase $0.26 [DATE] 10:46 AM Fee A 1.00…" at bounding box center [946, 348] width 531 height 115
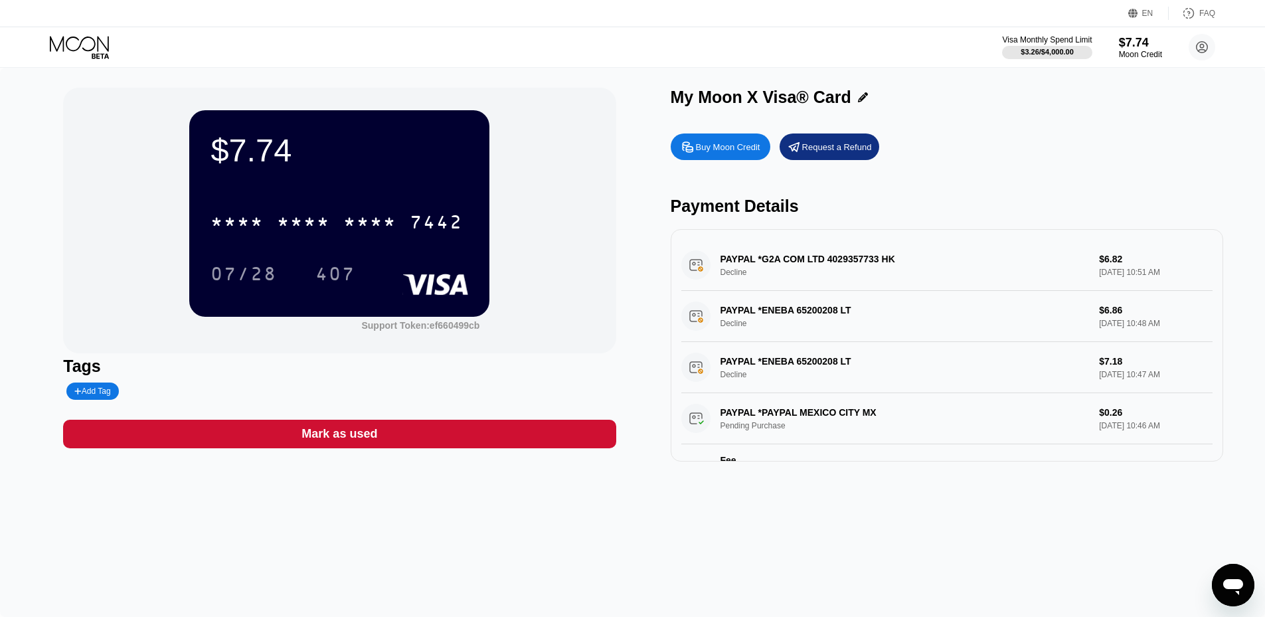
click at [570, 137] on div "$7.74 * * * * * * * * * * * * 7442 07/28 407 Support Token: ef660499cb" at bounding box center [339, 221] width 553 height 266
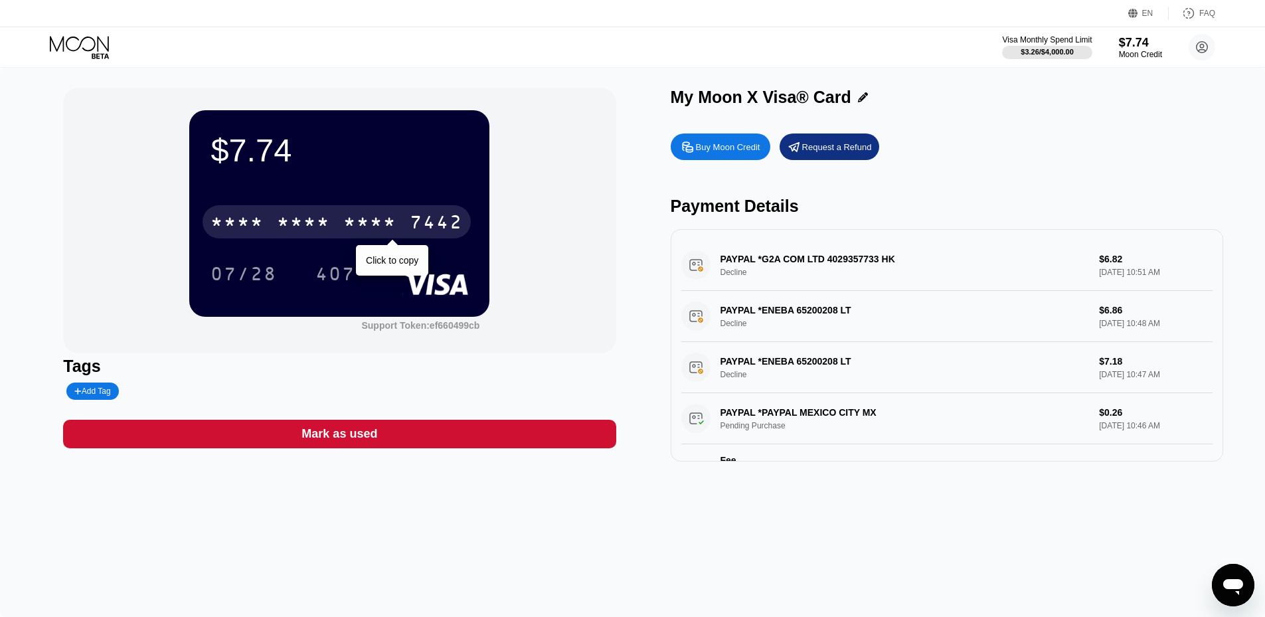
click at [276, 211] on div "* * * * * * * * * * * * 7442" at bounding box center [337, 221] width 268 height 33
